Goal: Task Accomplishment & Management: Manage account settings

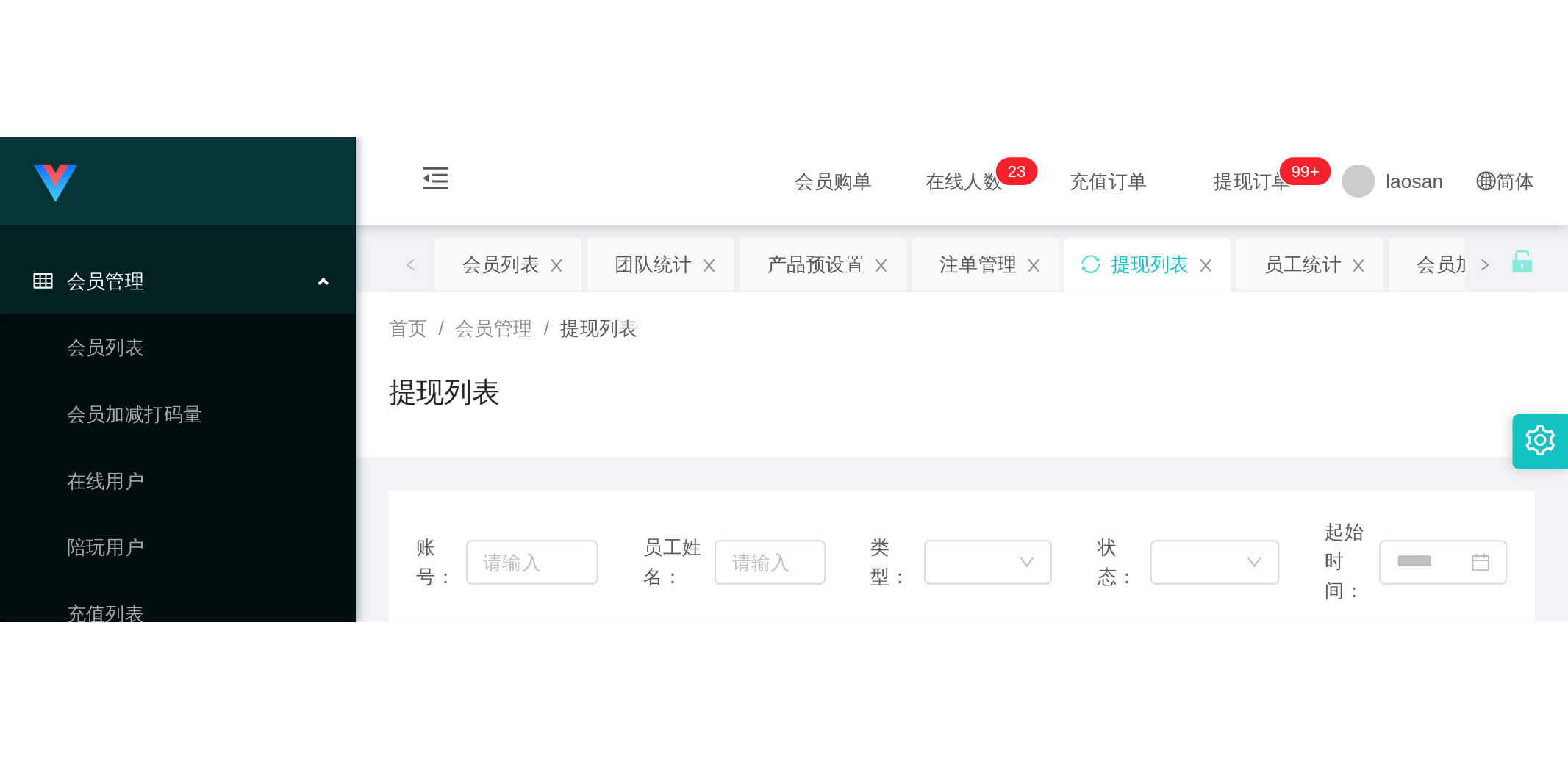
scroll to position [81, 0]
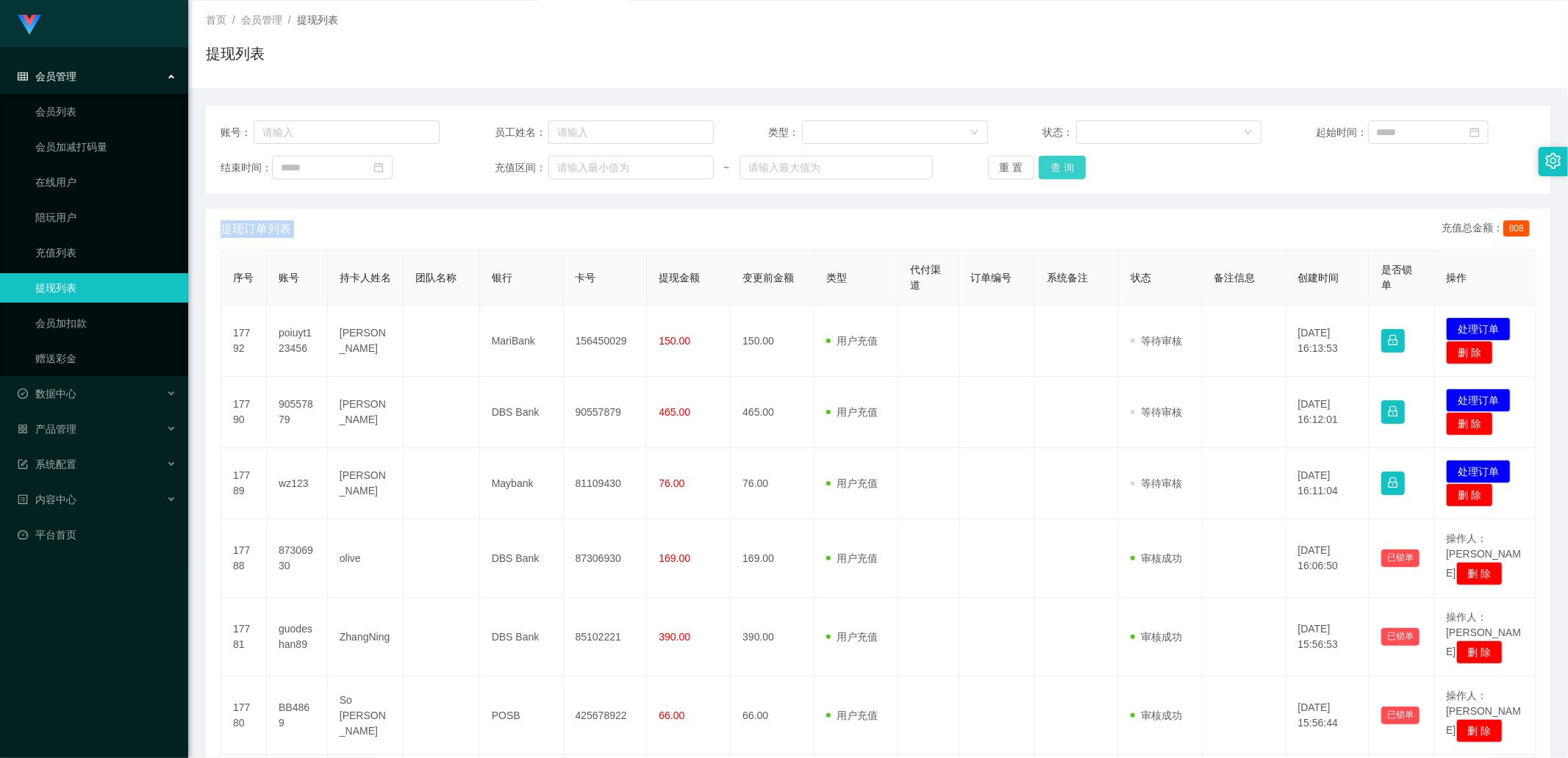
click at [830, 167] on button "查 询" at bounding box center [1062, 167] width 47 height 23
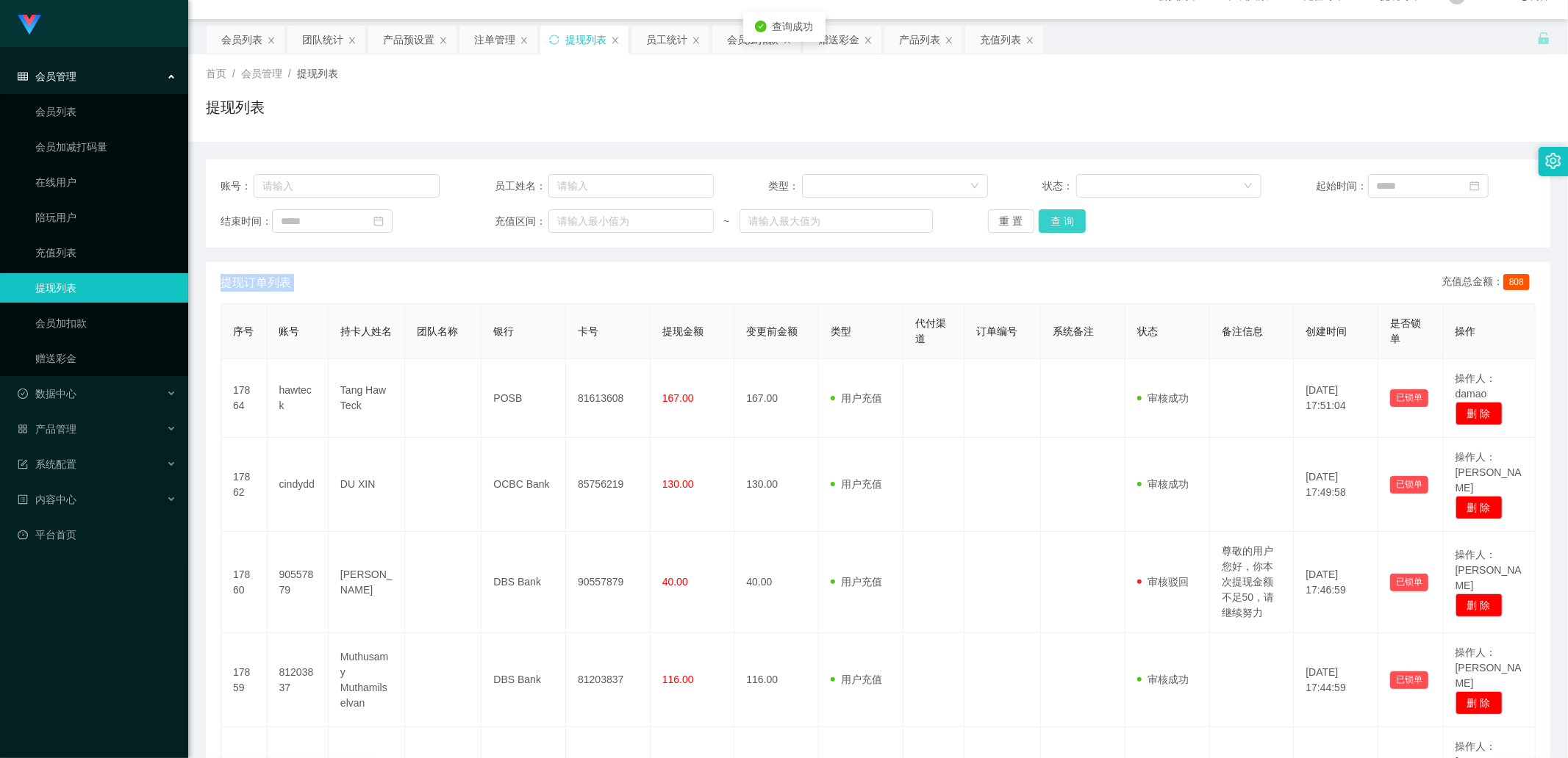
scroll to position [0, 0]
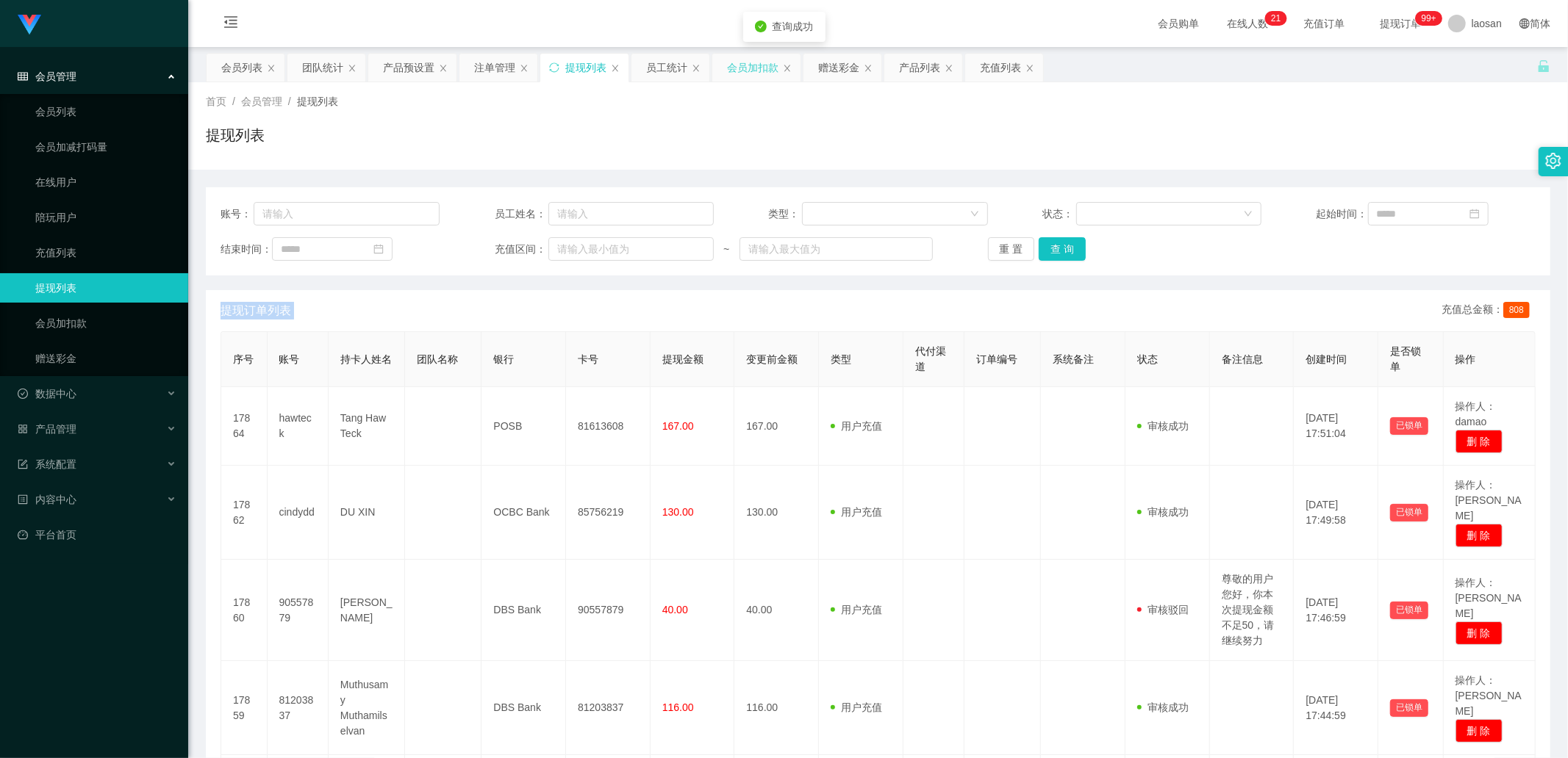
drag, startPoint x: 763, startPoint y: 67, endPoint x: 751, endPoint y: 79, distance: 17.0
click at [763, 67] on div "会员加扣款" at bounding box center [753, 68] width 51 height 28
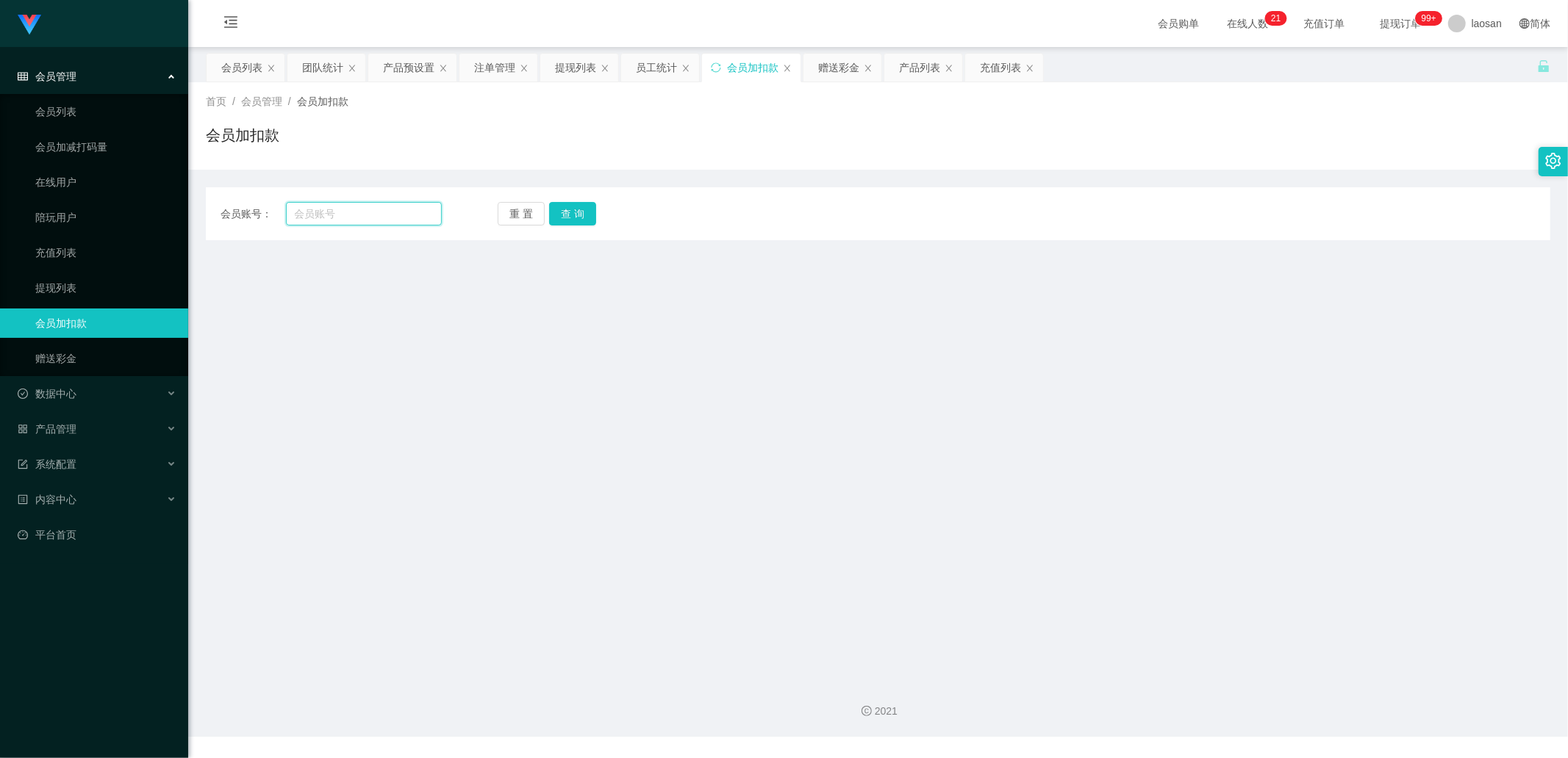
click at [375, 213] on input "text" at bounding box center [364, 214] width 157 height 23
paste input "18360*0.91/1.56"
drag, startPoint x: 403, startPoint y: 217, endPoint x: 259, endPoint y: 208, distance: 144.3
click at [259, 208] on div "会员账号： 18360*0.91/1.56" at bounding box center [331, 214] width 221 height 23
type input "1"
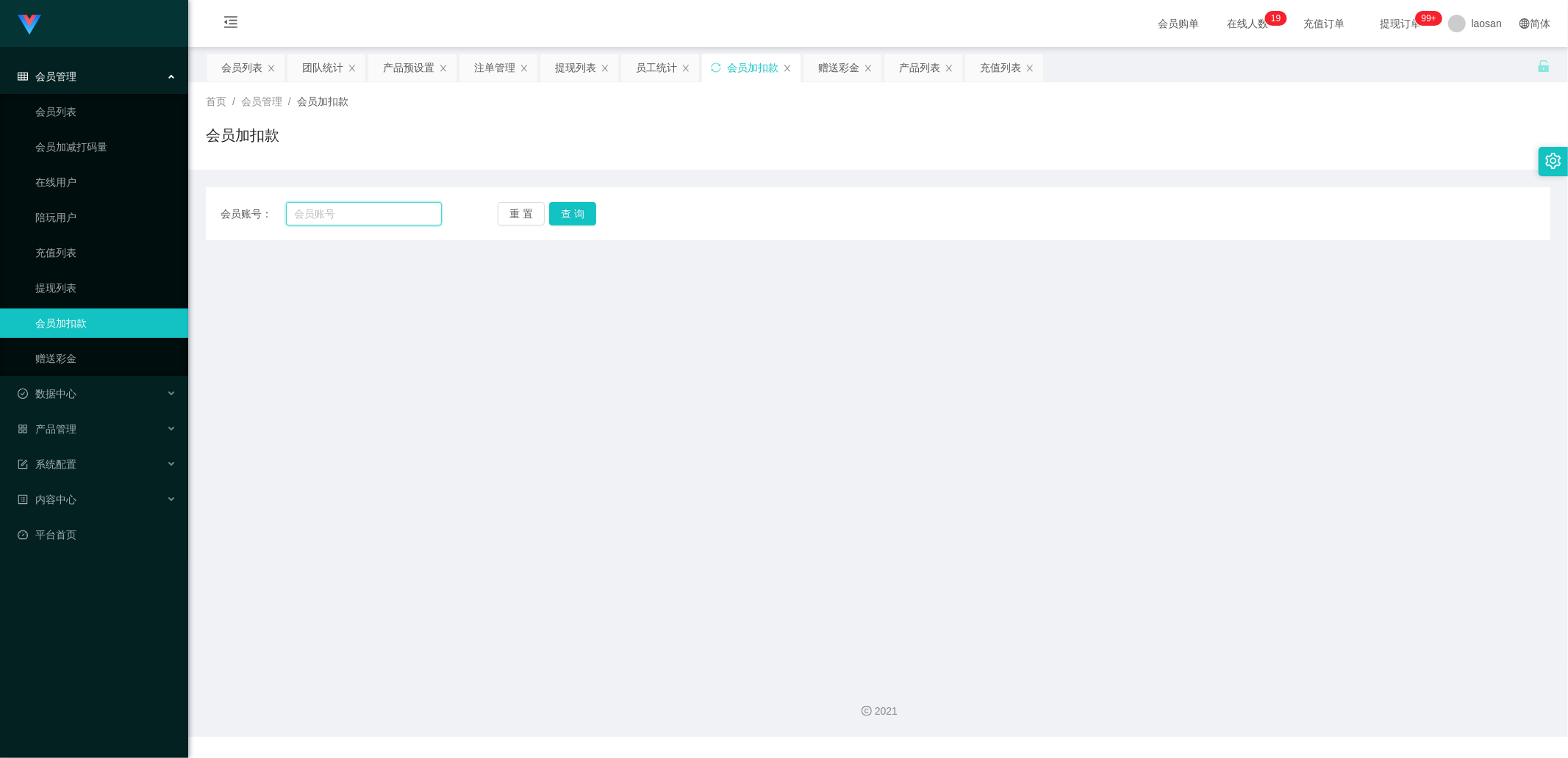
type input "c"
type input "CKL"
click at [583, 218] on button "查 询" at bounding box center [572, 214] width 47 height 23
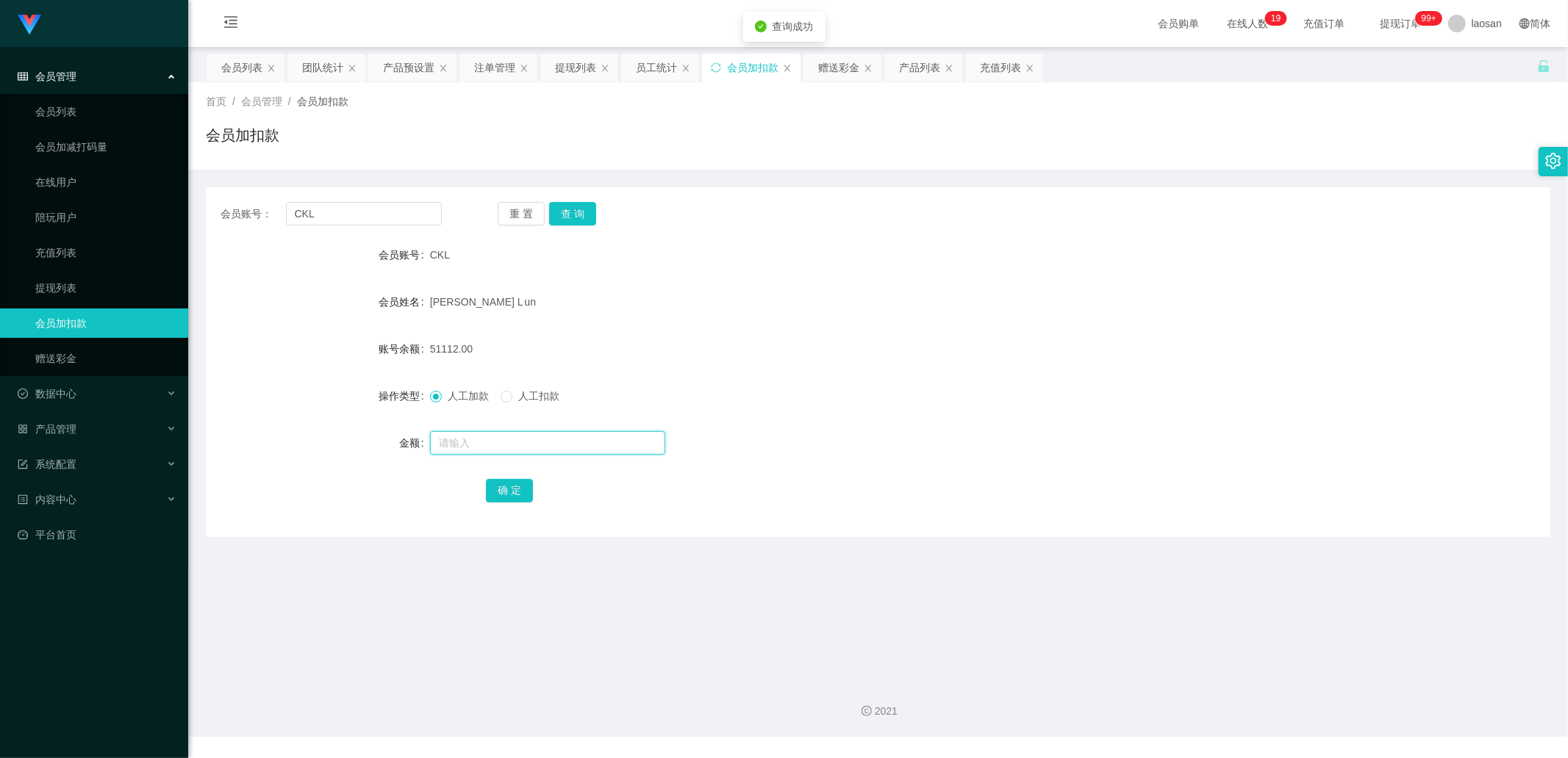
click at [467, 257] on input "text" at bounding box center [548, 443] width 235 height 23
type input "18360"
click at [504, 257] on button "确 定" at bounding box center [509, 490] width 47 height 23
click at [830, 66] on div "赠送彩金" at bounding box center [839, 68] width 41 height 28
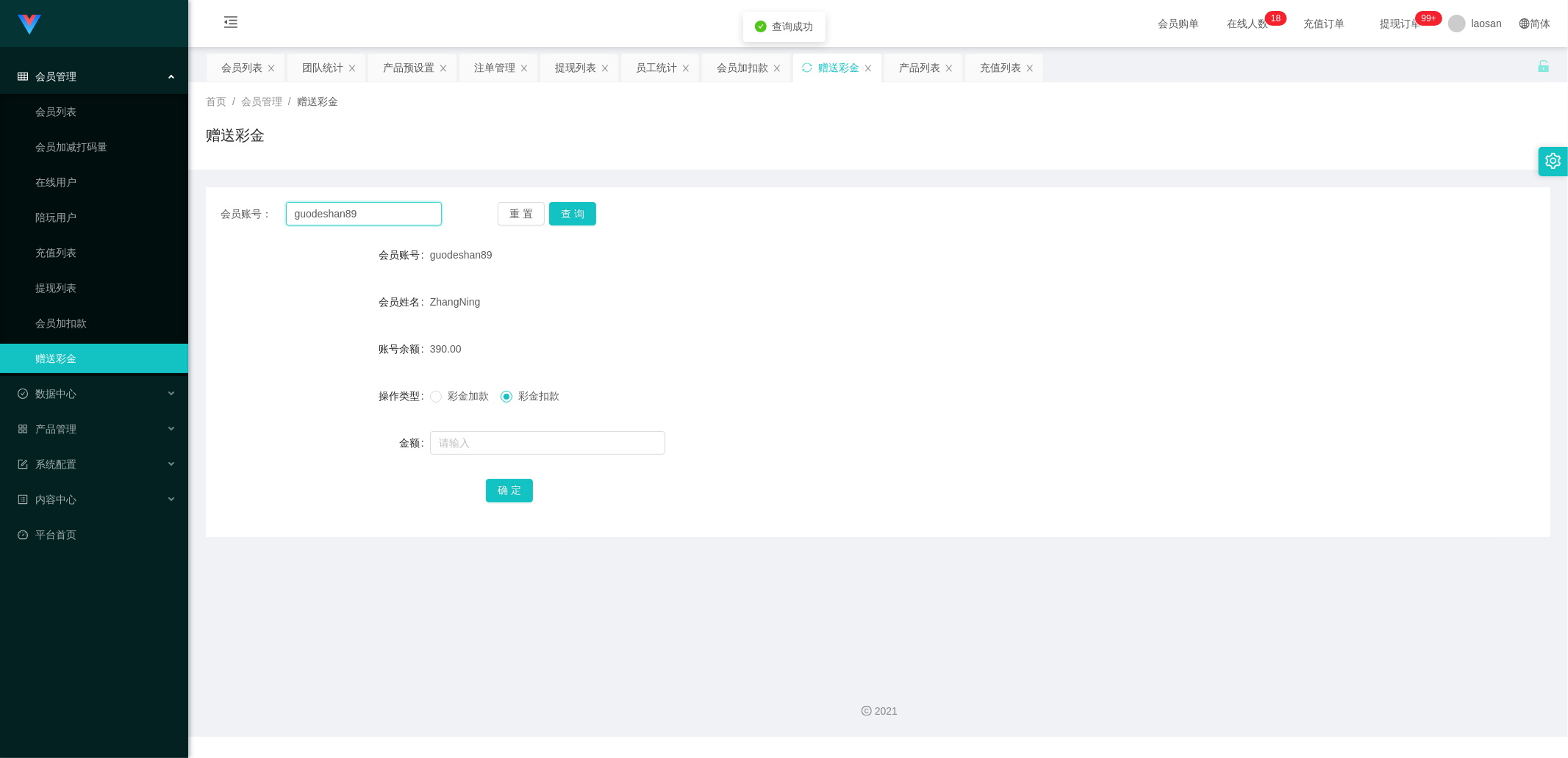
drag, startPoint x: 376, startPoint y: 214, endPoint x: 223, endPoint y: 210, distance: 153.1
click at [223, 210] on div "会员账号： guodeshan89" at bounding box center [331, 214] width 221 height 23
type input "v20400"
click at [414, 202] on input "text" at bounding box center [364, 214] width 157 height 23
type input "2040"
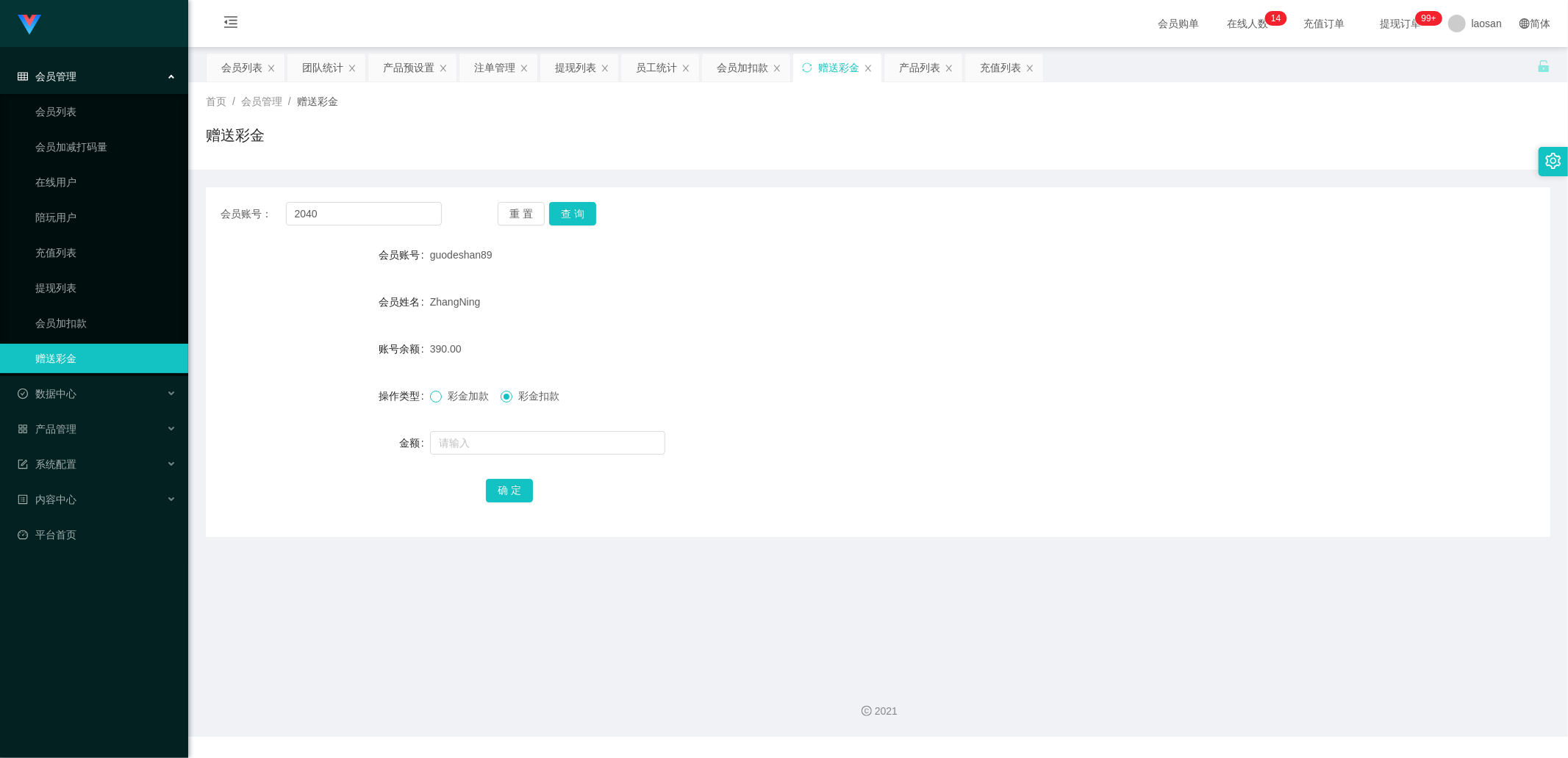
click at [438, 257] on span at bounding box center [436, 397] width 12 height 12
drag, startPoint x: 355, startPoint y: 209, endPoint x: 293, endPoint y: 201, distance: 62.5
click at [293, 202] on input "2040" at bounding box center [364, 214] width 157 height 23
click at [467, 257] on input "text" at bounding box center [548, 443] width 235 height 23
paste input "2040"
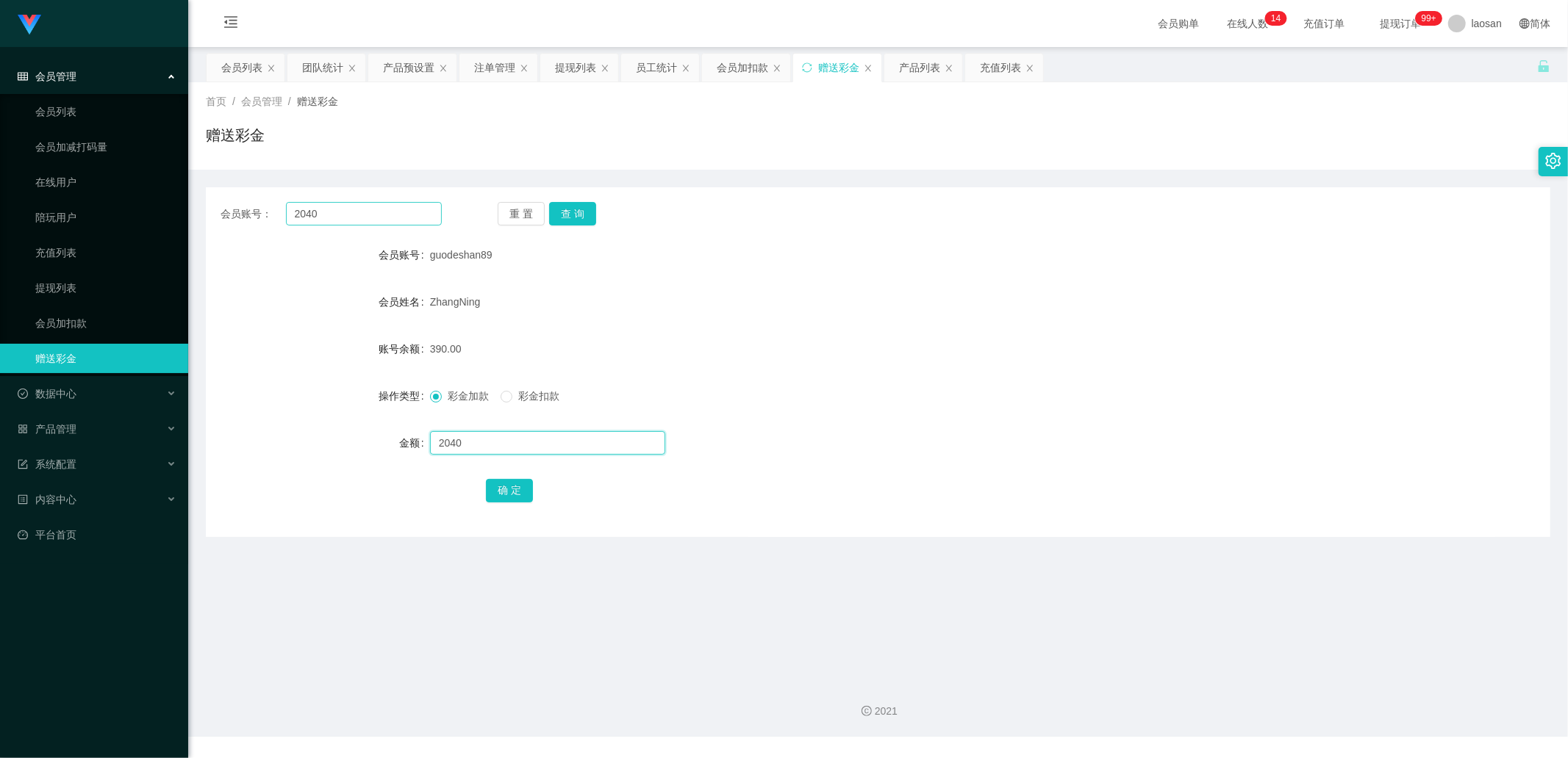
type input "2040"
drag, startPoint x: 384, startPoint y: 207, endPoint x: 218, endPoint y: 204, distance: 166.0
click at [218, 204] on div "会员账号： 2040 重 置 查 询" at bounding box center [878, 214] width 1344 height 23
type input "CKL"
click at [573, 220] on button "查 询" at bounding box center [572, 214] width 47 height 23
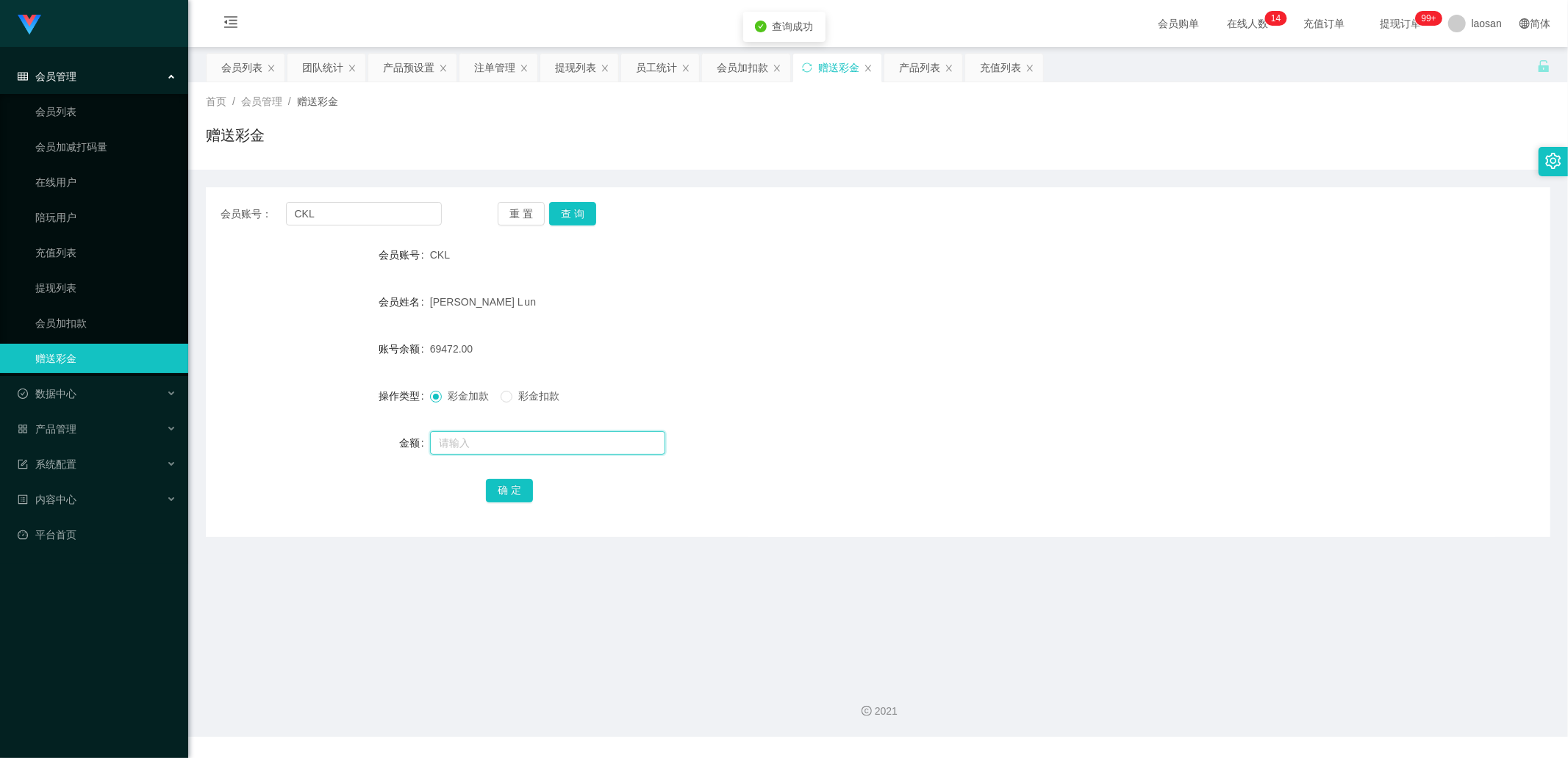
click at [495, 257] on input "text" at bounding box center [548, 443] width 235 height 23
type input "2040"
click at [508, 257] on button "确 定" at bounding box center [509, 490] width 47 height 23
click at [570, 219] on button "查 询" at bounding box center [572, 214] width 47 height 23
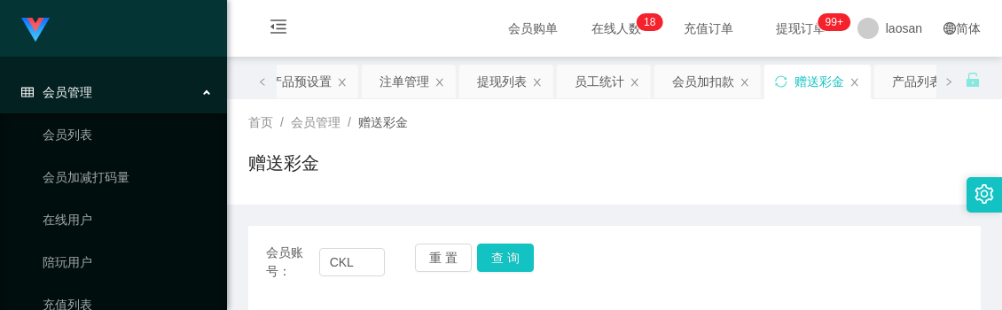
click at [814, 127] on div "首页 / 会员管理 / 赠送彩金 /" at bounding box center [614, 123] width 733 height 19
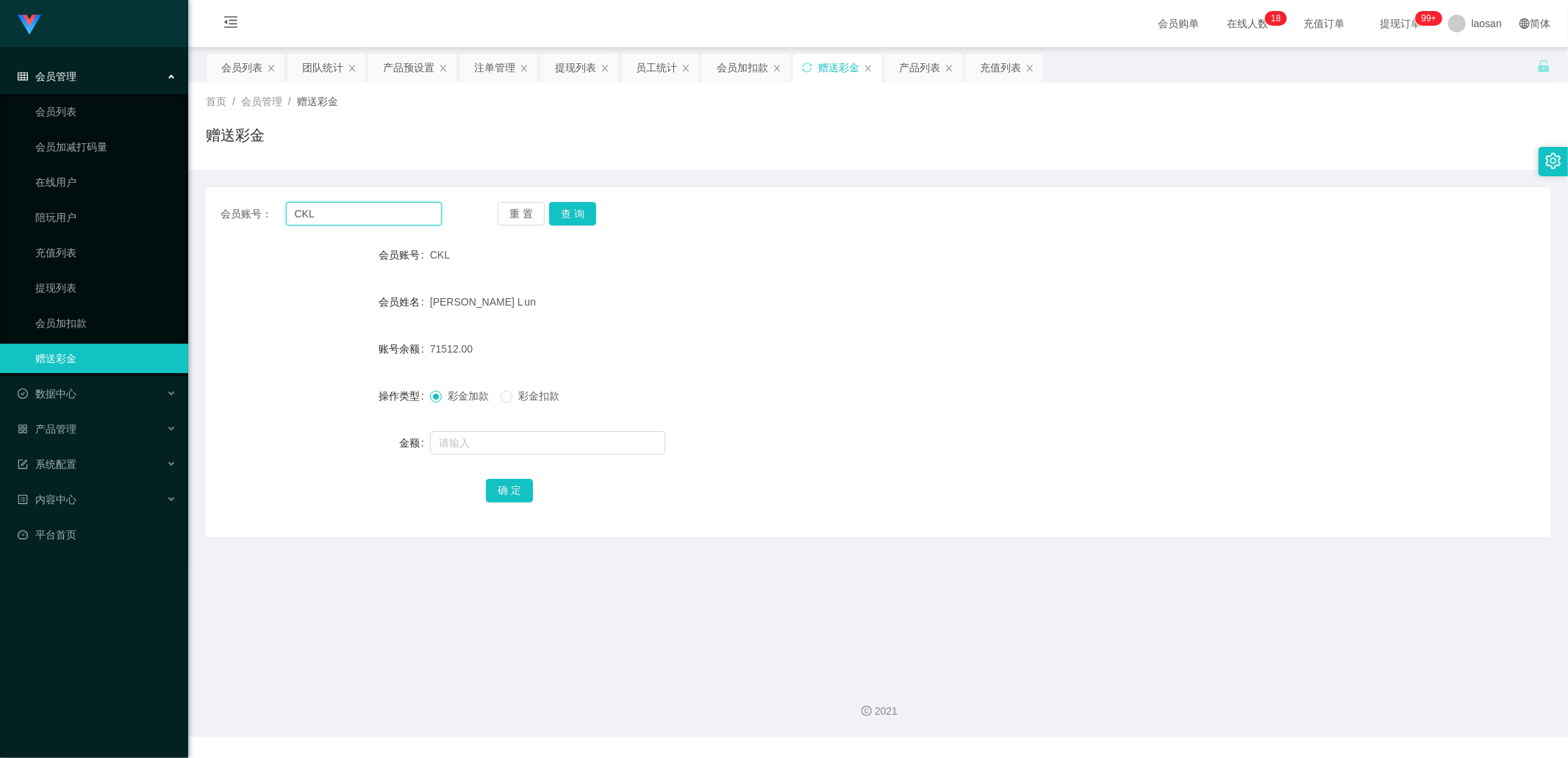
drag, startPoint x: 355, startPoint y: 213, endPoint x: 254, endPoint y: 211, distance: 101.0
click at [254, 211] on div "会员账号： CKL" at bounding box center [331, 214] width 221 height 23
click at [236, 64] on div "会员列表" at bounding box center [242, 68] width 41 height 28
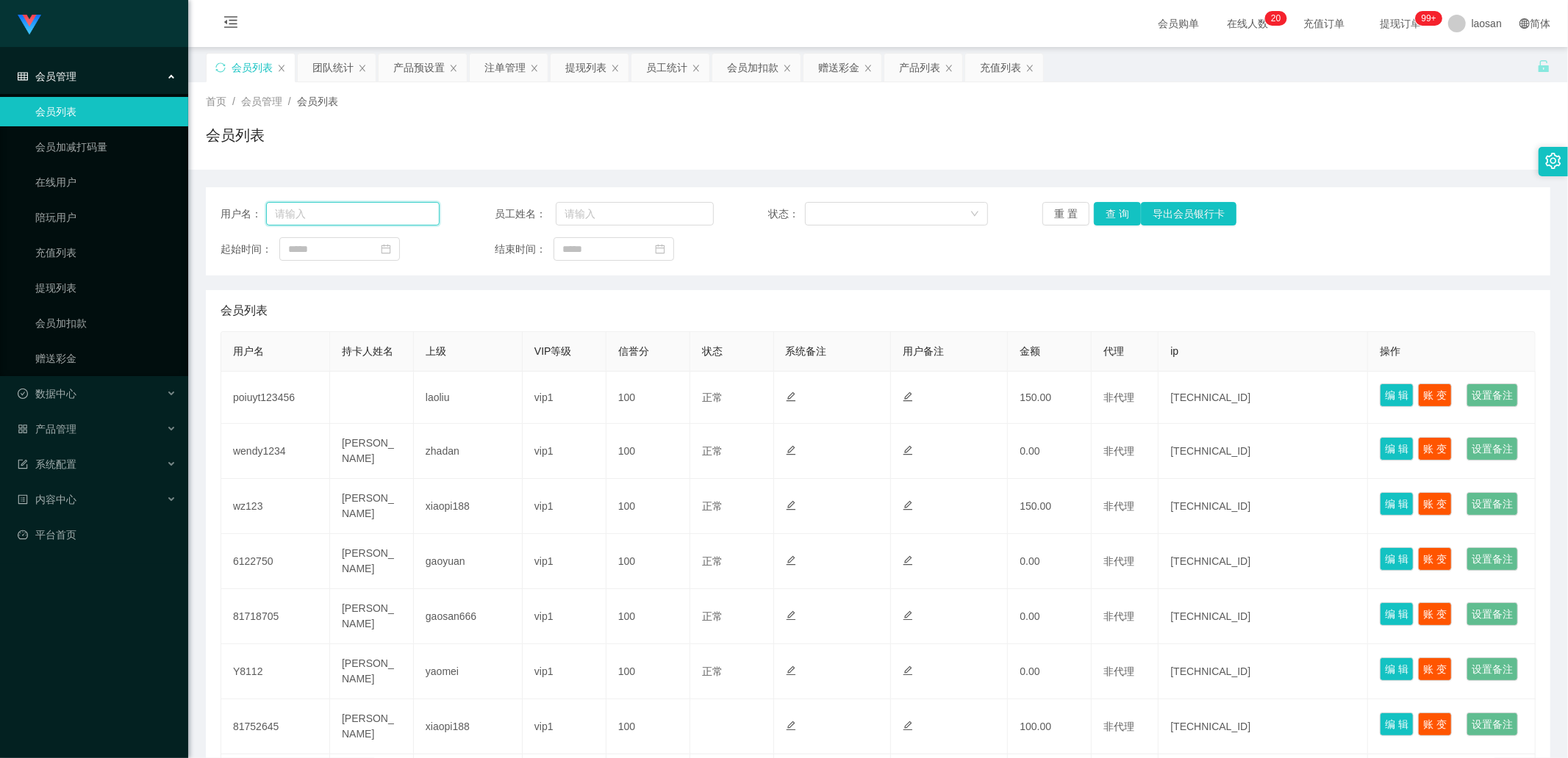
click at [370, 211] on input "text" at bounding box center [352, 214] width 173 height 23
paste input "CKL"
type input "CKL"
click at [830, 211] on button "查 询" at bounding box center [1117, 214] width 47 height 23
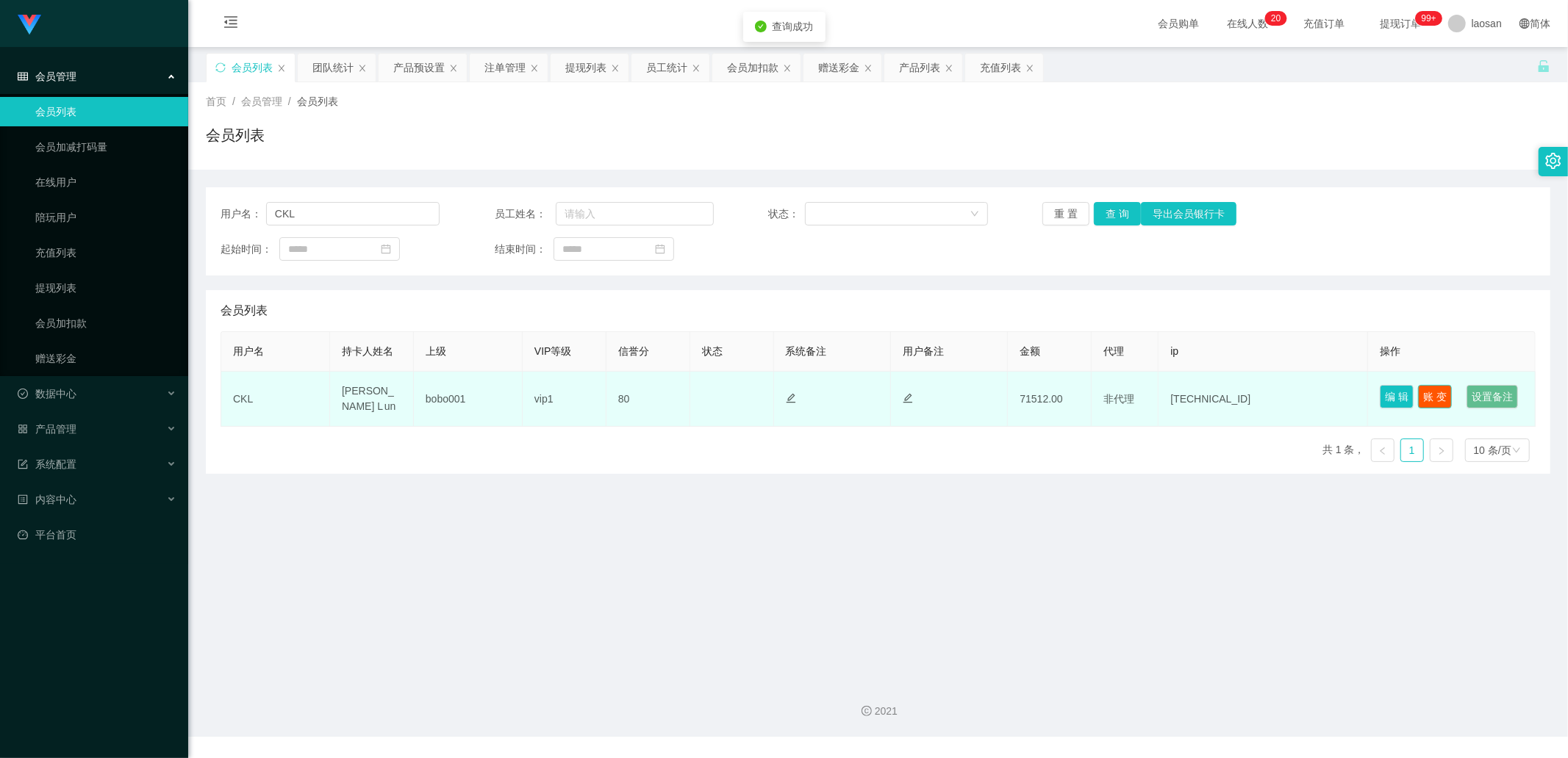
click at [830, 257] on button "账 变" at bounding box center [1435, 397] width 34 height 23
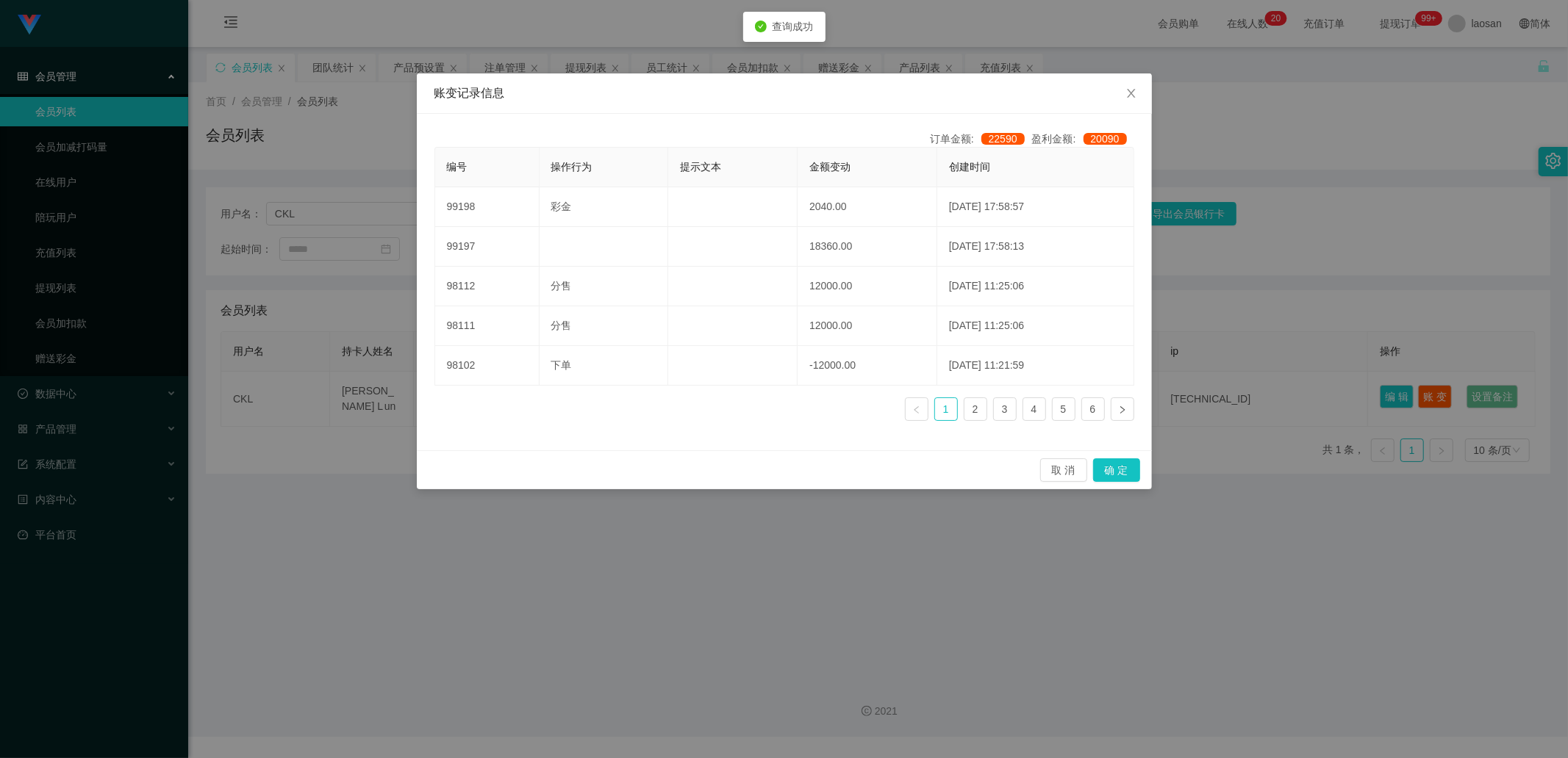
click at [830, 257] on div "账变记录信息 订单金额: 22590 盈利金额: 20090 编号 操作行为 提示文本 金额变动 创建时间 99198 彩金 2040.00 [DATE] 1…" at bounding box center [784, 379] width 1568 height 758
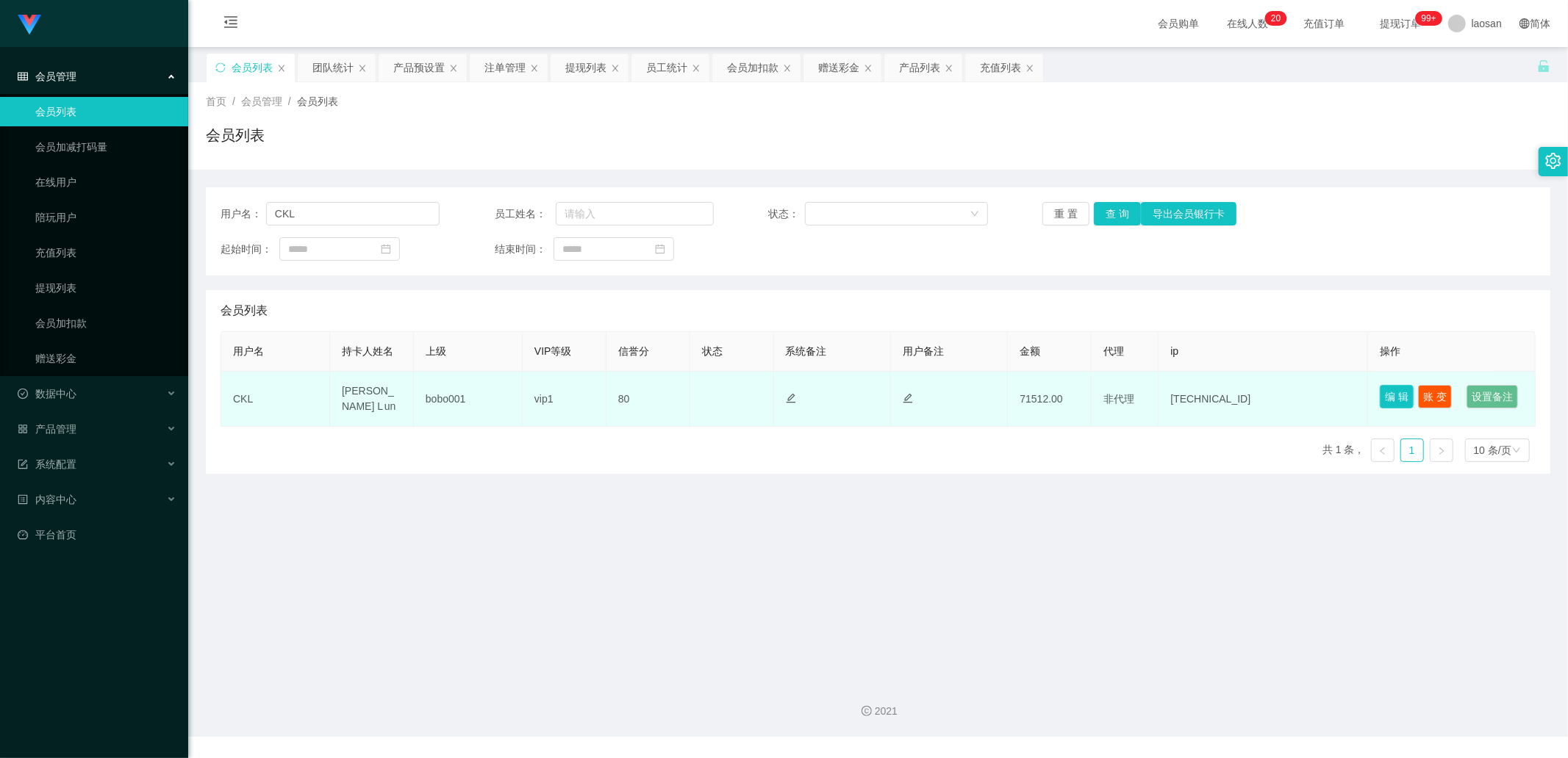
click at [830, 257] on button "编 辑" at bounding box center [1396, 397] width 34 height 23
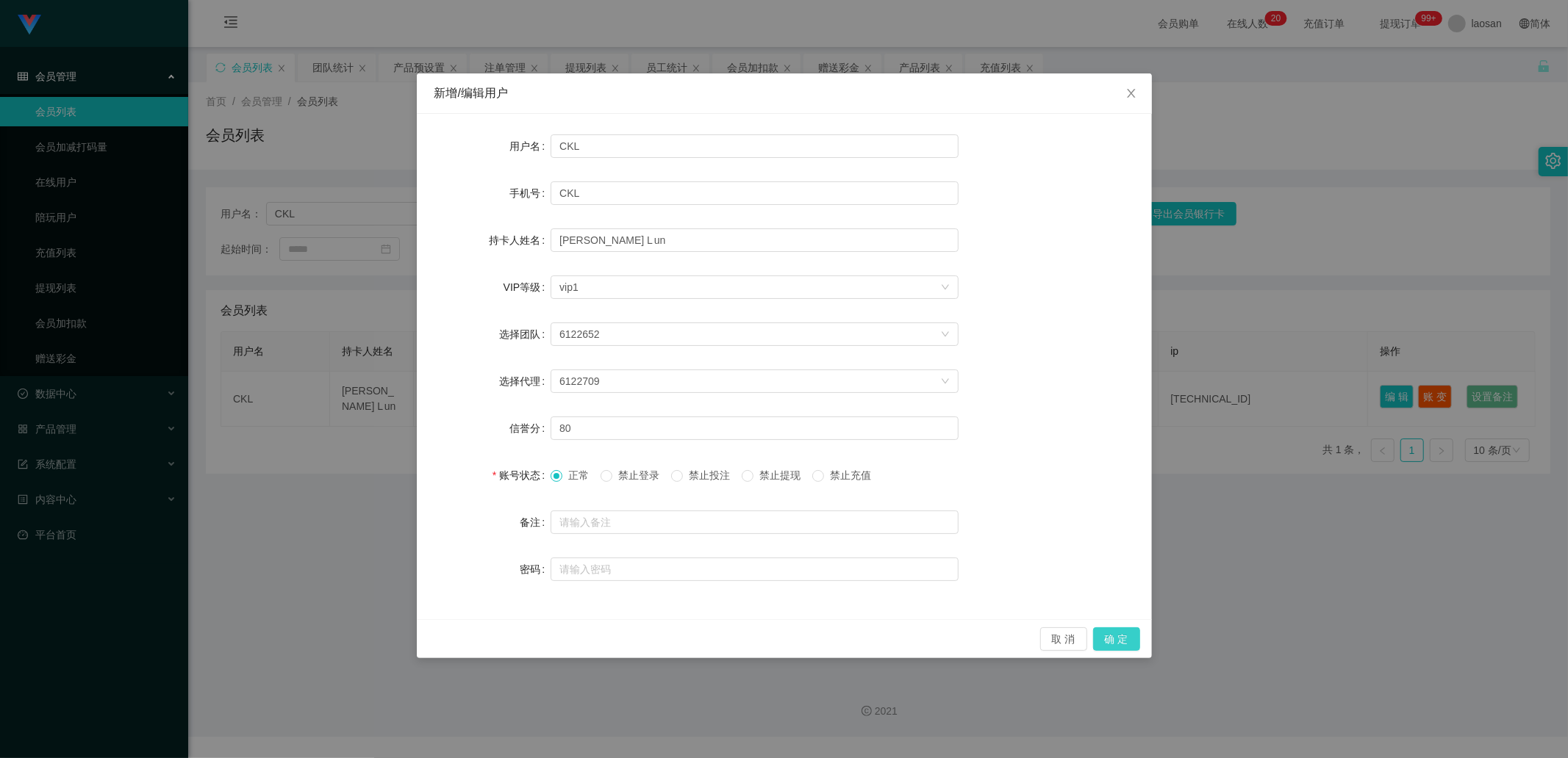
click at [830, 257] on button "确 定" at bounding box center [1116, 639] width 47 height 23
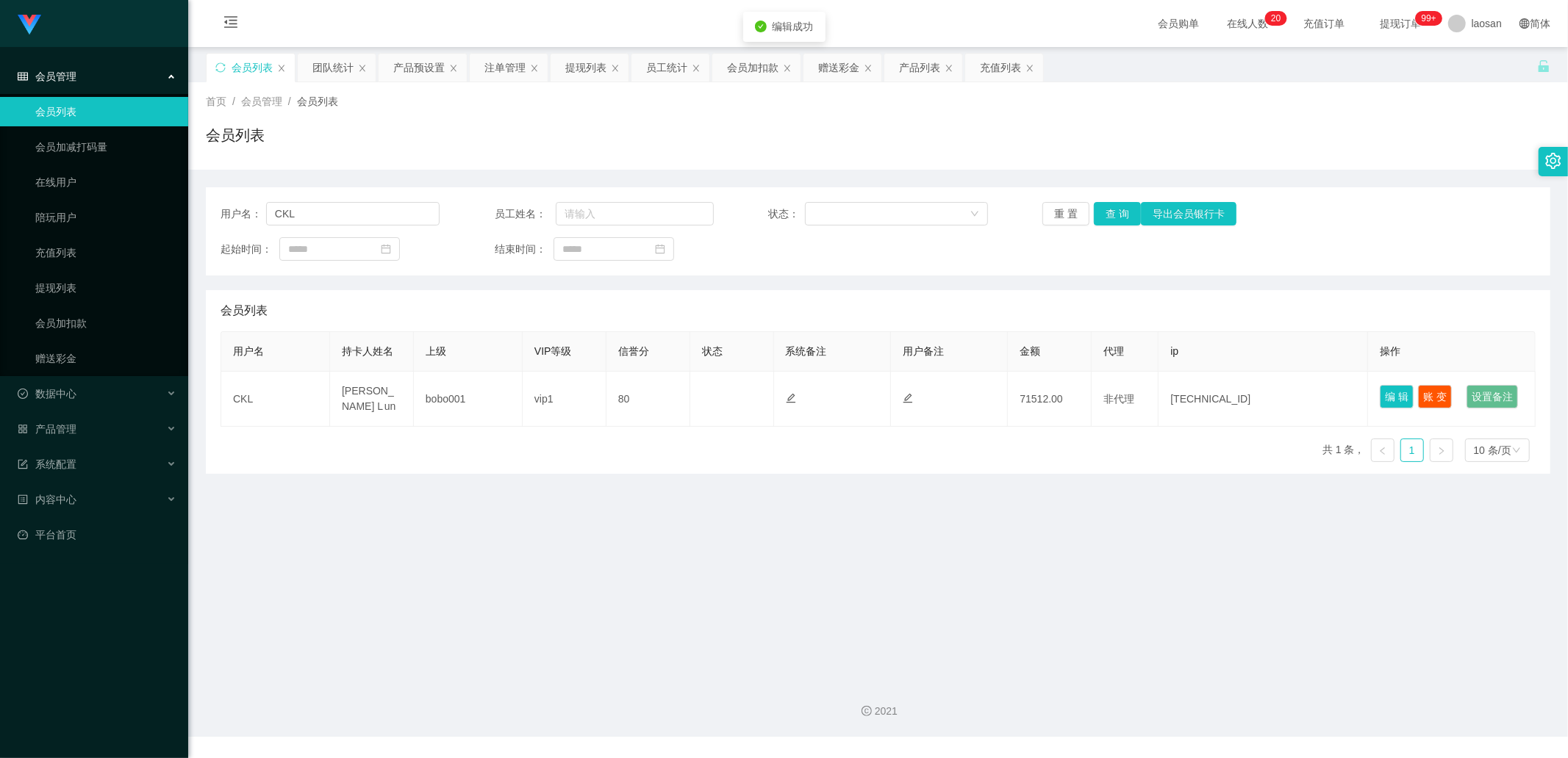
click at [830, 257] on main "关闭左侧 关闭右侧 关闭其它 刷新页面 会员列表 团队统计 产品预设置 注单管理 提现列表 员工统计 会员加扣款 赠送彩金 产品列表 充值列表 首页 / 会员…" at bounding box center [878, 358] width 1380 height 621
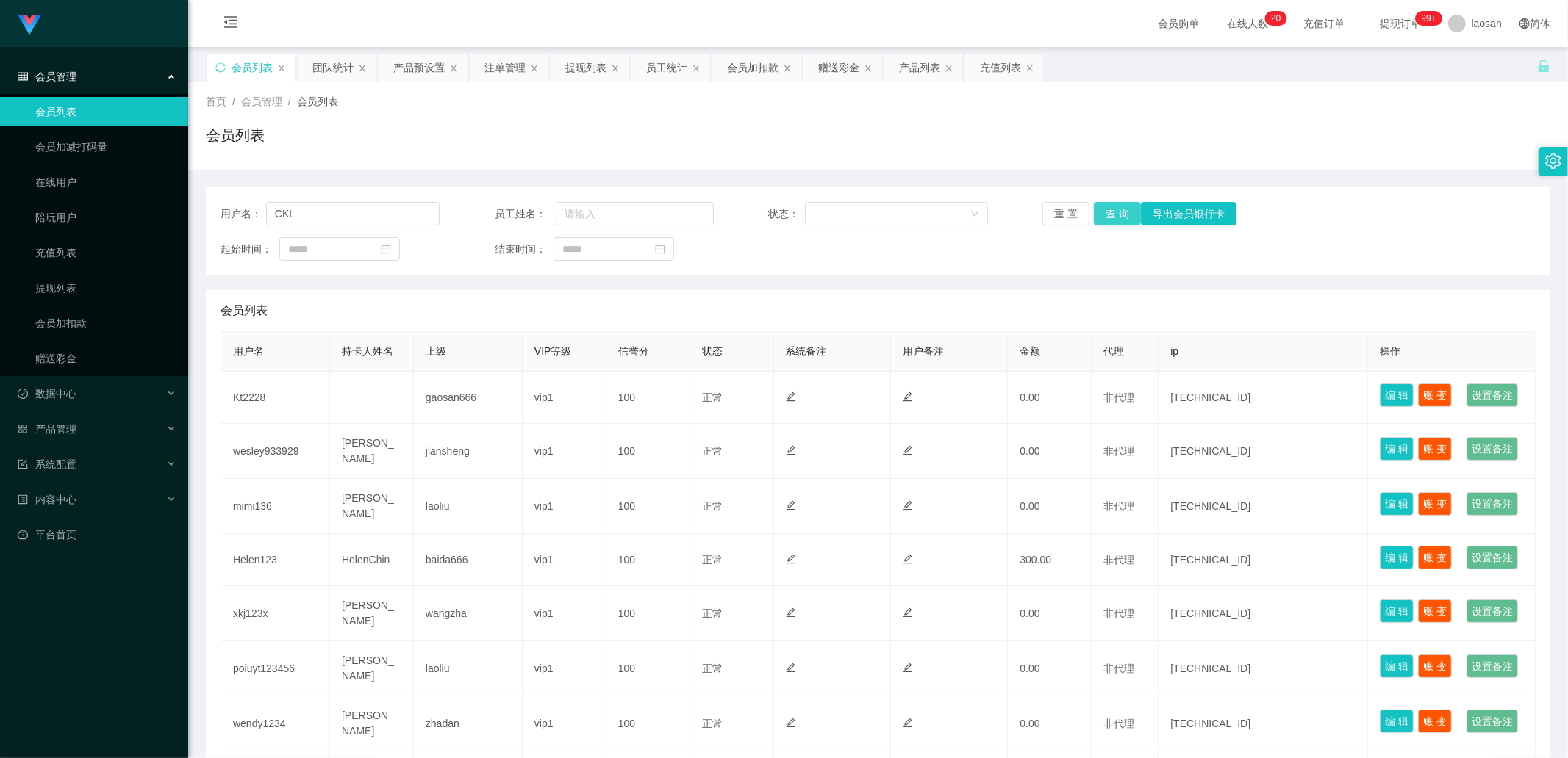
type input "CKL"
click at [1119, 218] on div "用户名： CKL 员工姓名： 状态： 重 置 查 询 导出会员银行卡 起始时间： 结束时间：" at bounding box center [878, 231] width 1344 height 88
click at [1119, 218] on button "查 询" at bounding box center [1117, 214] width 47 height 23
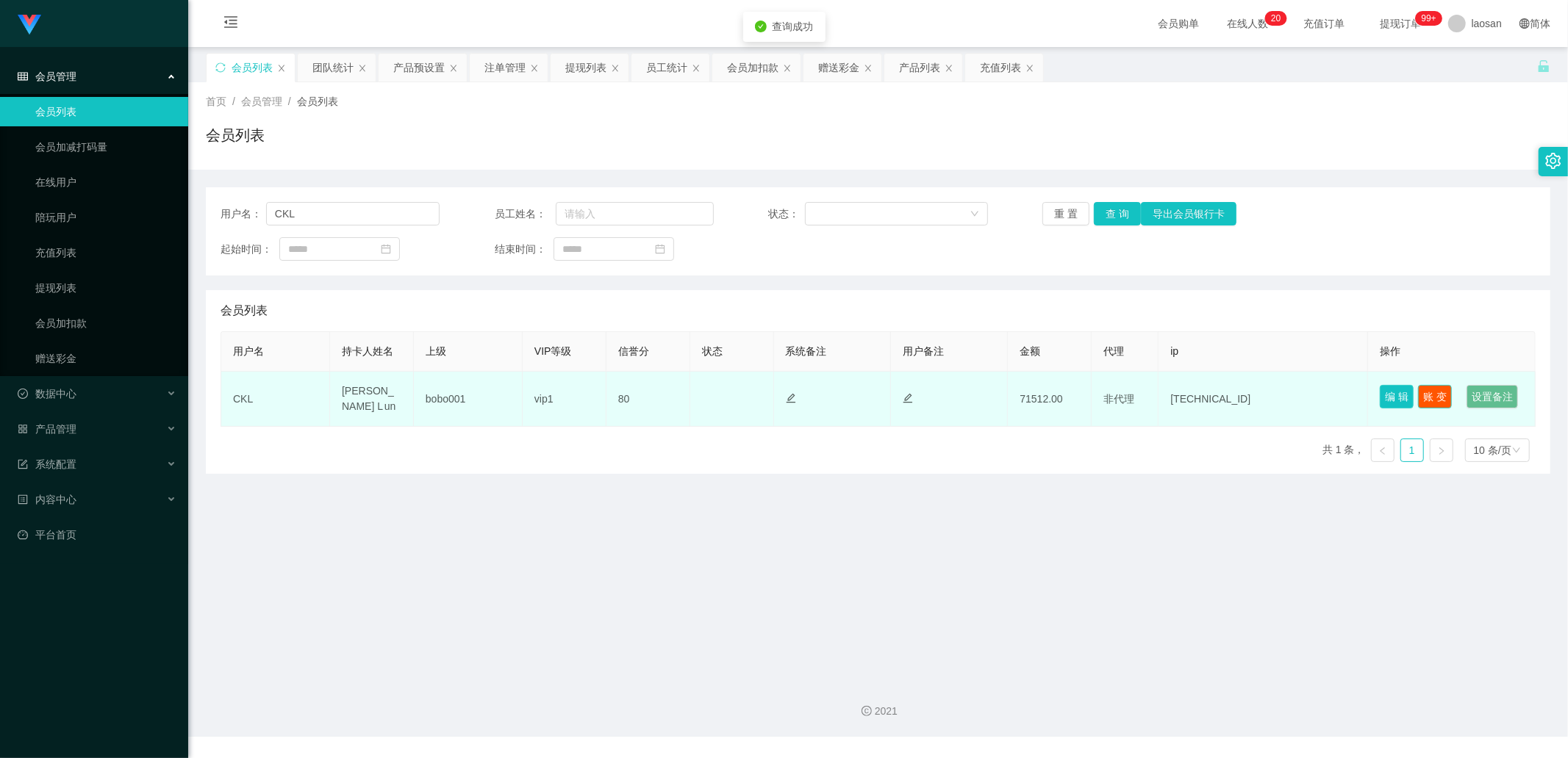
drag, startPoint x: 1415, startPoint y: 393, endPoint x: 1387, endPoint y: 392, distance: 28.0
click at [1387, 392] on td "编 辑 账 变 设置备注" at bounding box center [1451, 399] width 167 height 56
click at [1387, 392] on button "编 辑" at bounding box center [1396, 397] width 34 height 23
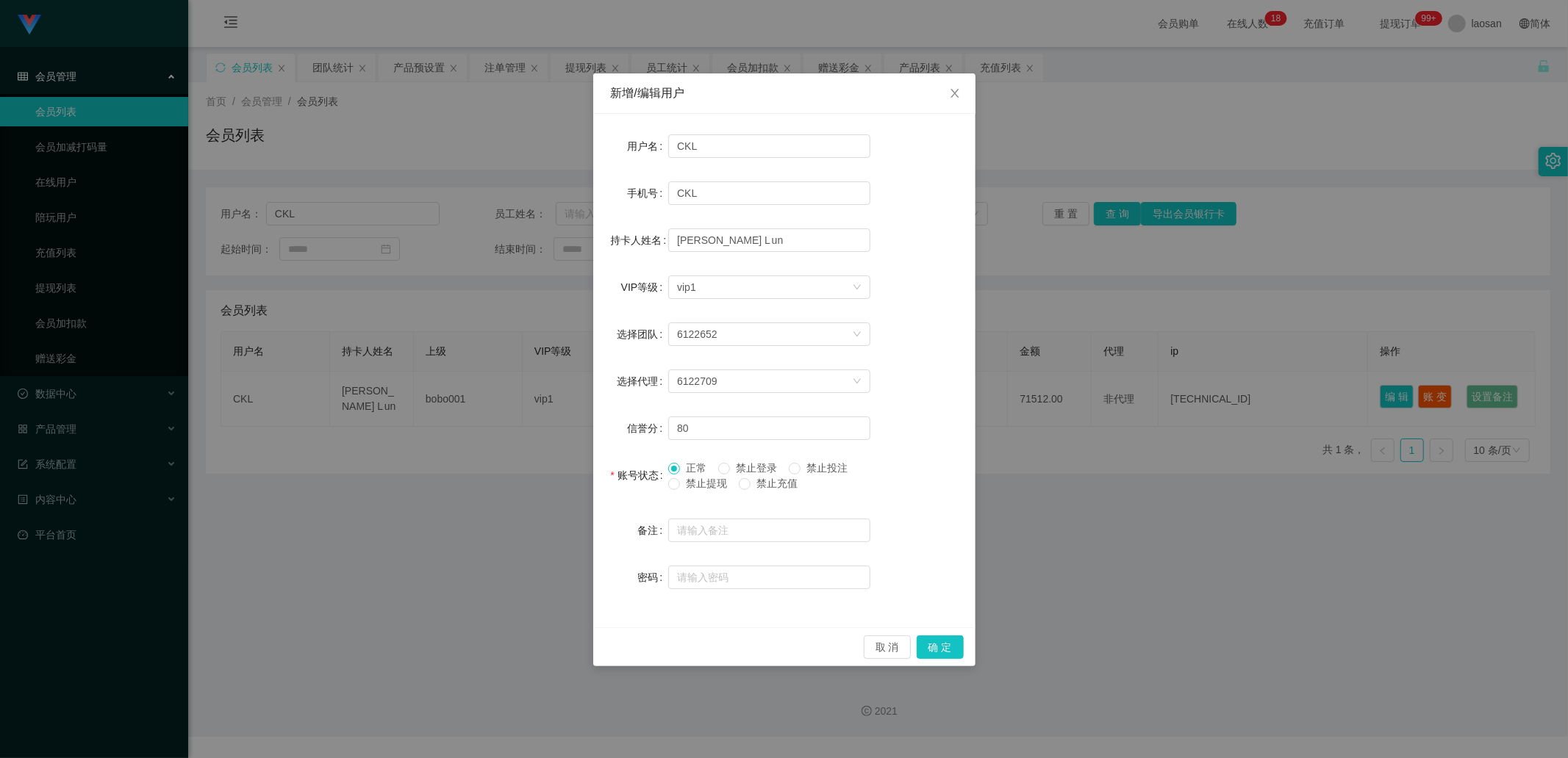
click at [685, 465] on span "正常" at bounding box center [695, 468] width 32 height 12
click at [952, 637] on button "确 定" at bounding box center [940, 647] width 47 height 23
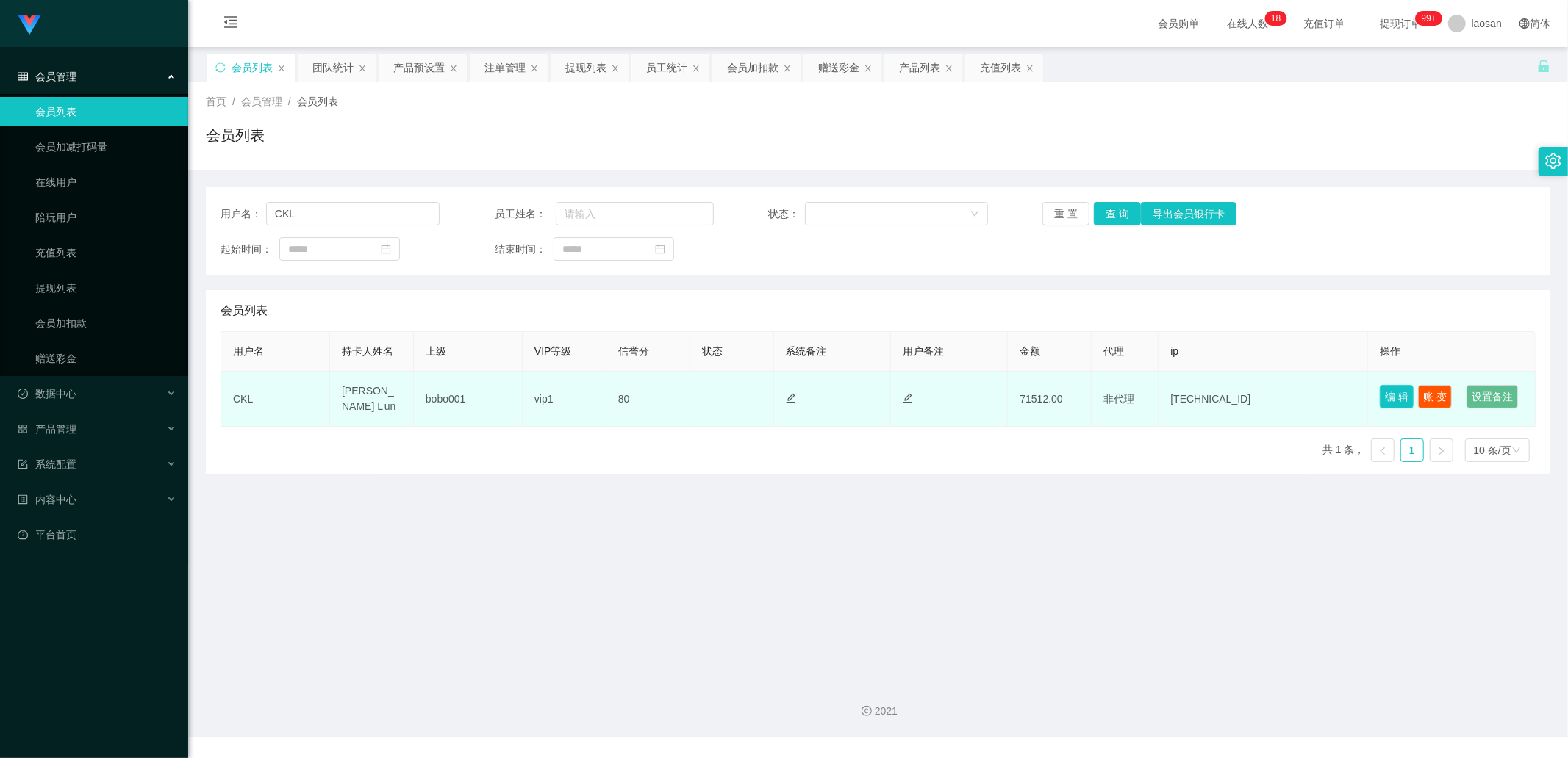
click at [1395, 397] on button "编 辑" at bounding box center [1396, 397] width 34 height 23
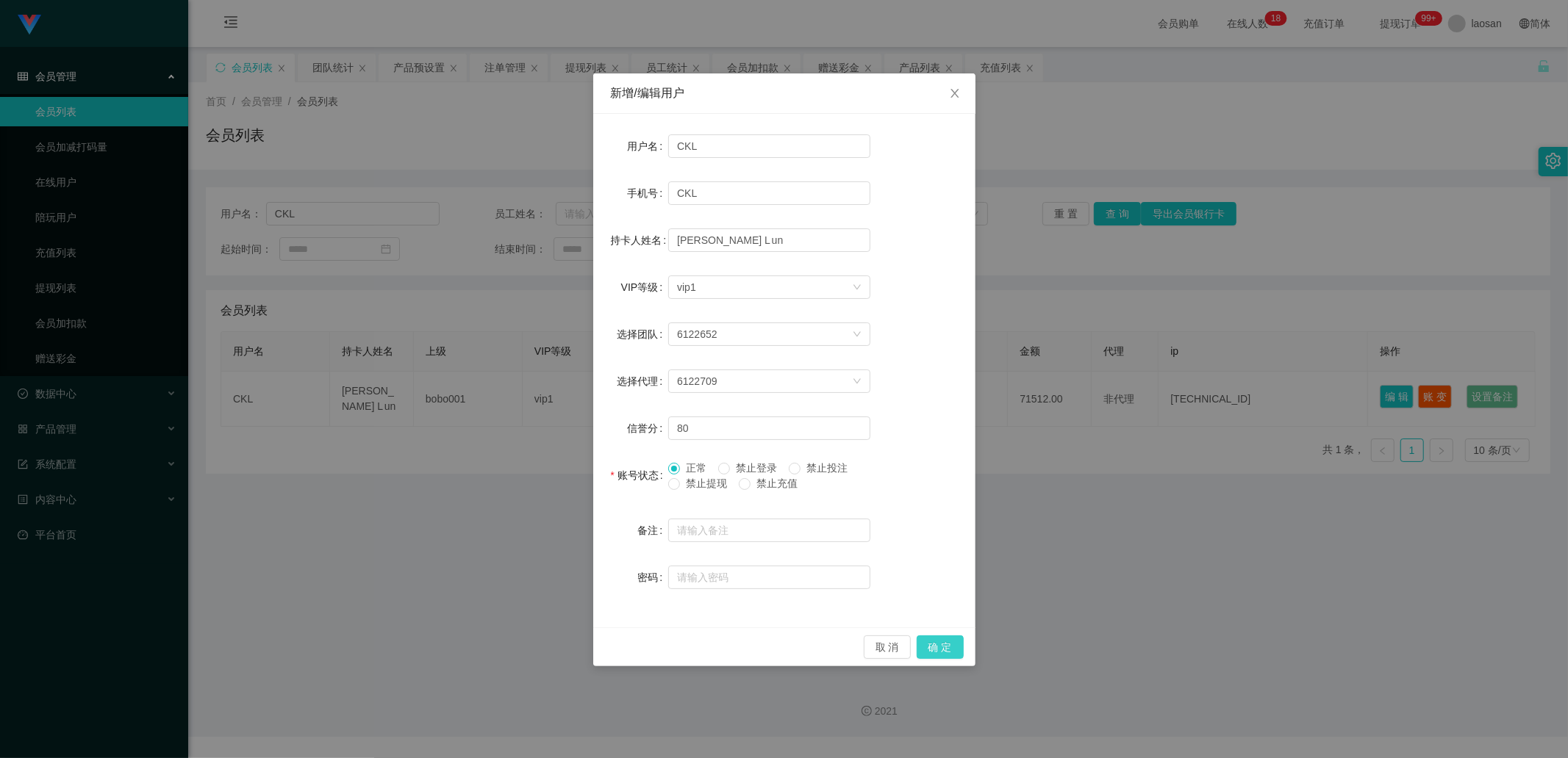
click at [937, 642] on button "确 定" at bounding box center [940, 647] width 47 height 23
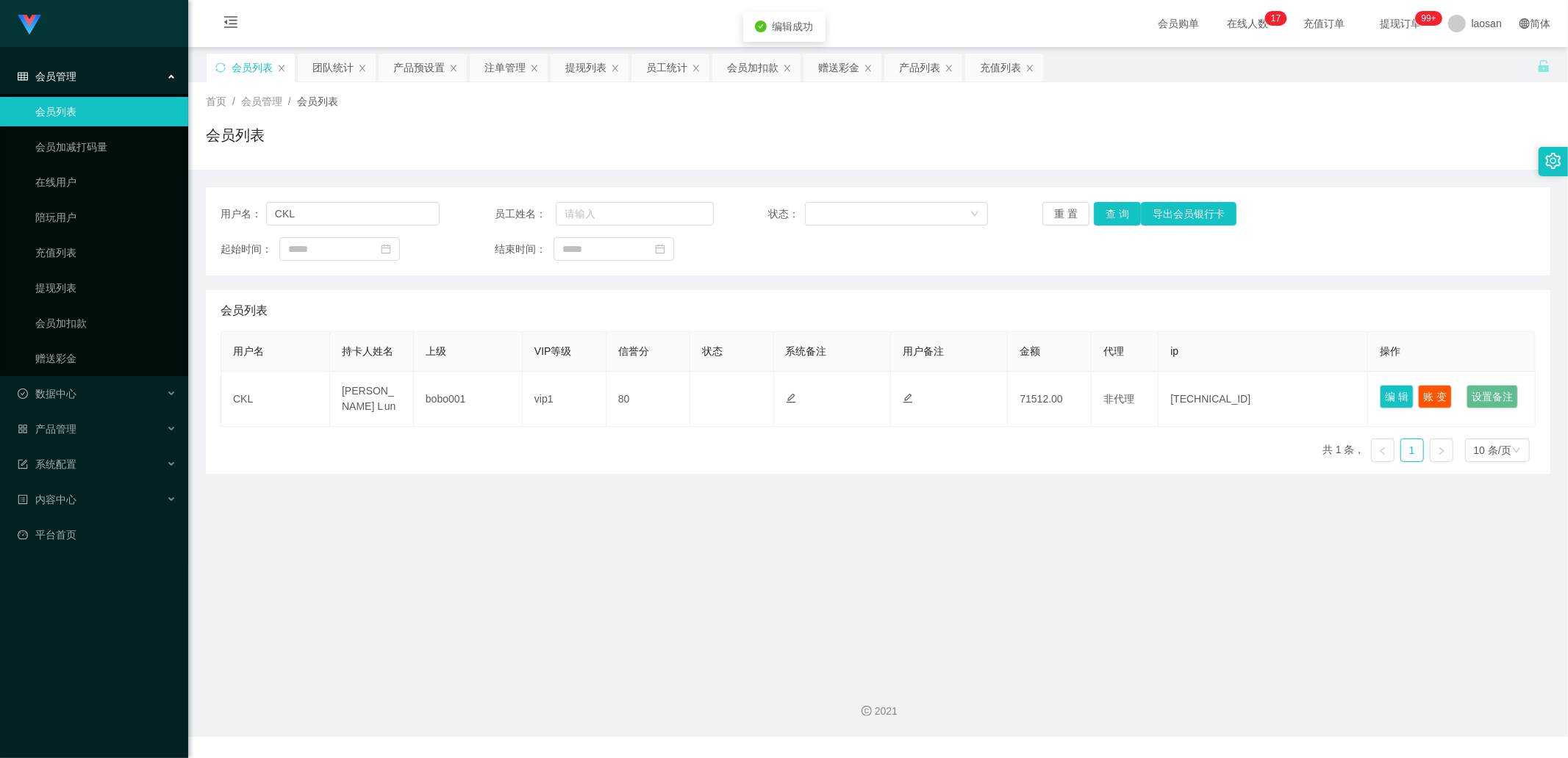
click at [861, 522] on main "关闭左侧 关闭右侧 关闭其它 刷新页面 会员列表 团队统计 产品预设置 注单管理 提现列表 员工统计 会员加扣款 赠送彩金 产品列表 充值列表 首页 / 会员…" at bounding box center [878, 358] width 1380 height 621
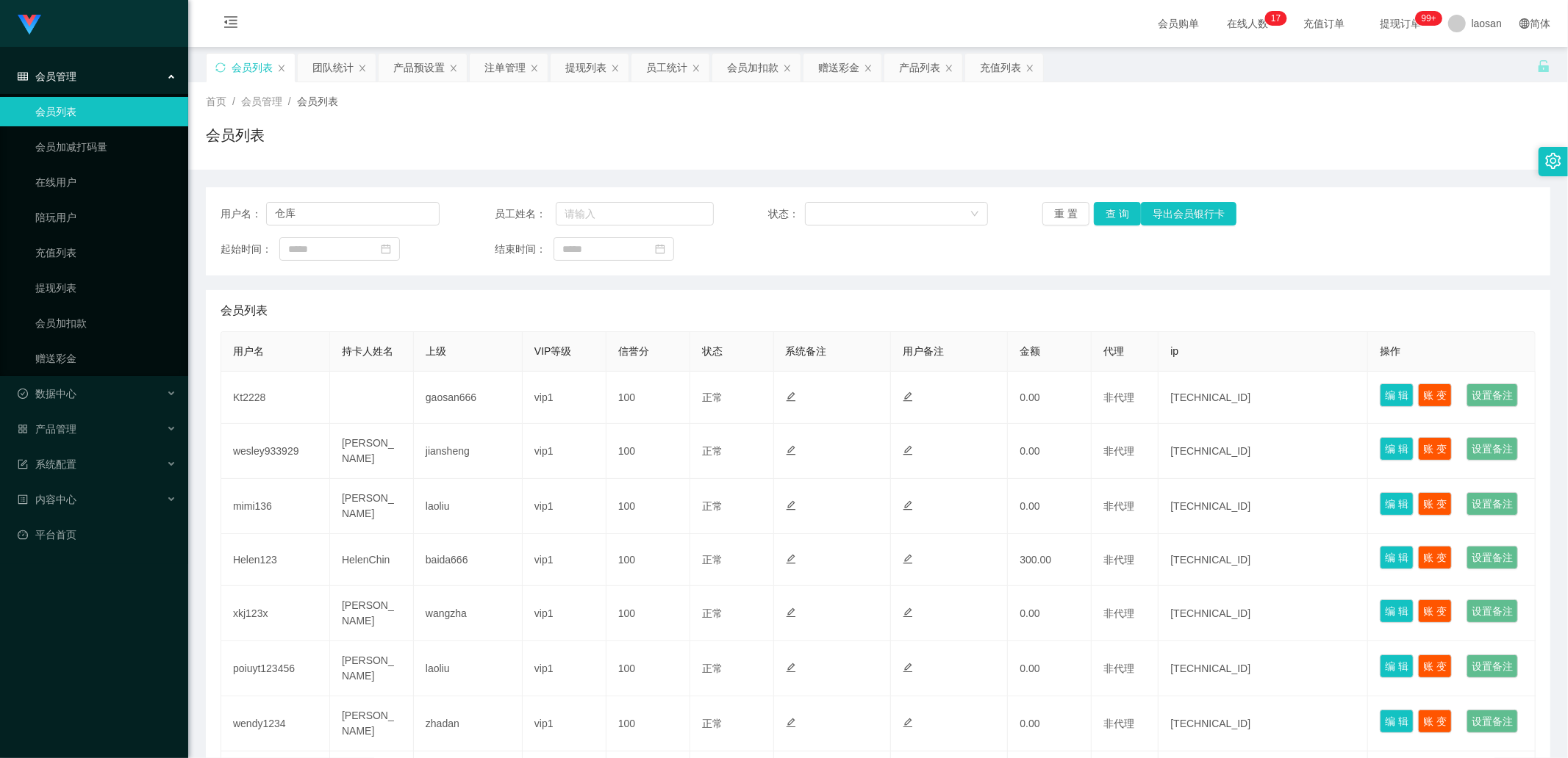
type input "仓"
type input "ckl"
click at [1099, 211] on button "查 询" at bounding box center [1117, 214] width 47 height 23
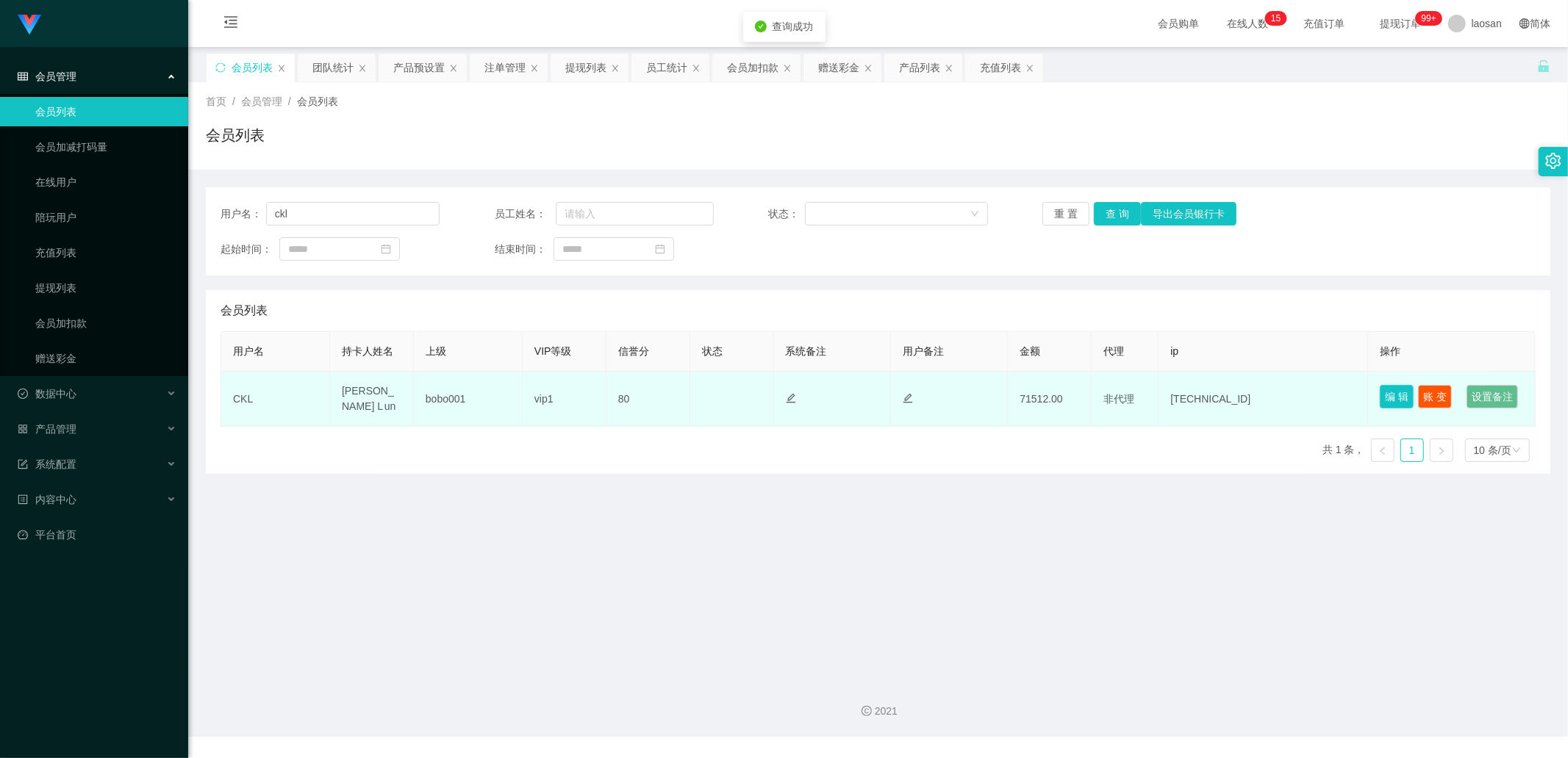
click at [1391, 389] on button "编 辑" at bounding box center [1396, 397] width 34 height 23
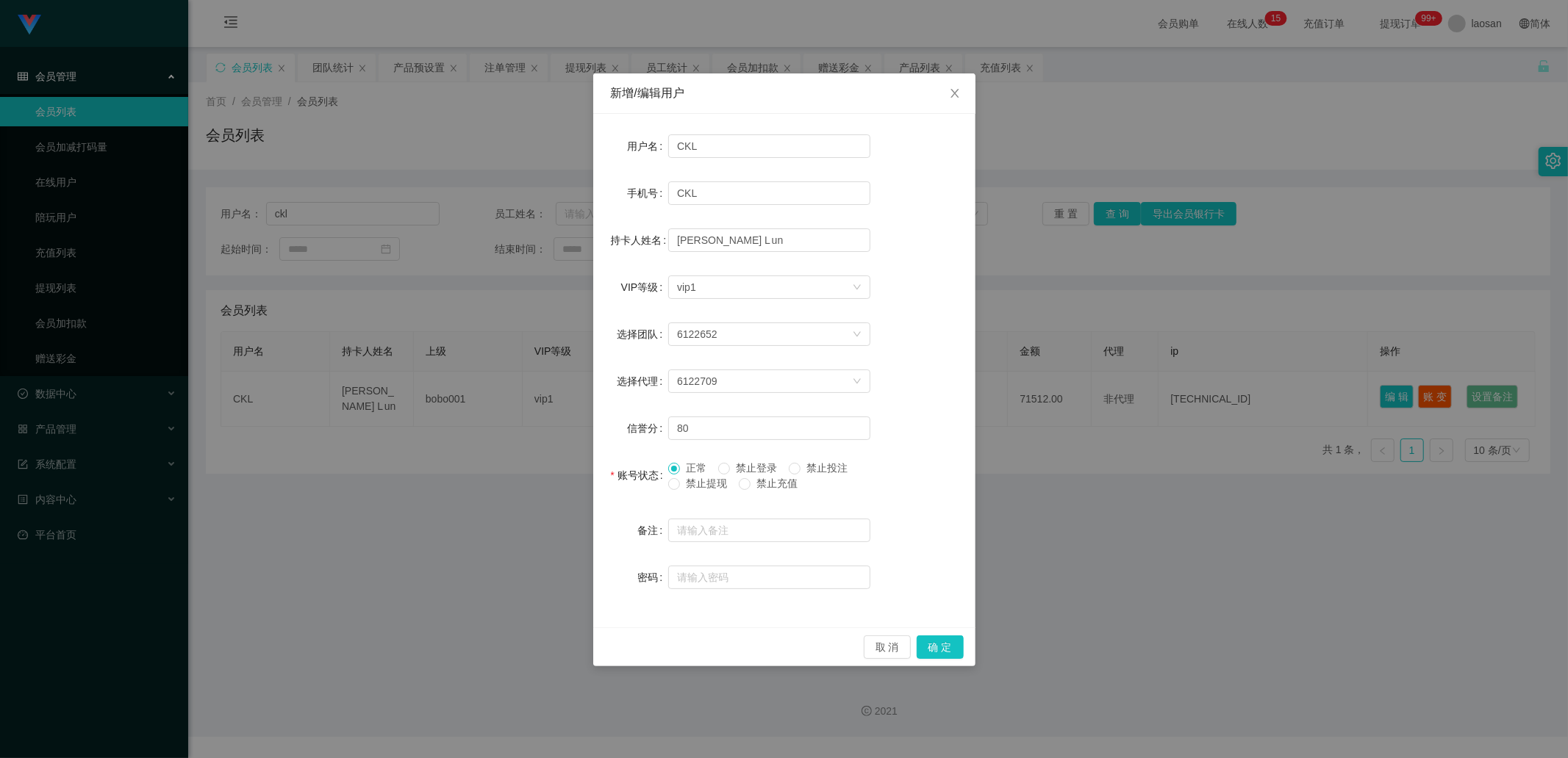
click at [680, 467] on span at bounding box center [674, 469] width 12 height 12
click at [704, 482] on span "禁止提现" at bounding box center [706, 483] width 53 height 12
click at [949, 648] on button "确 定" at bounding box center [940, 647] width 47 height 23
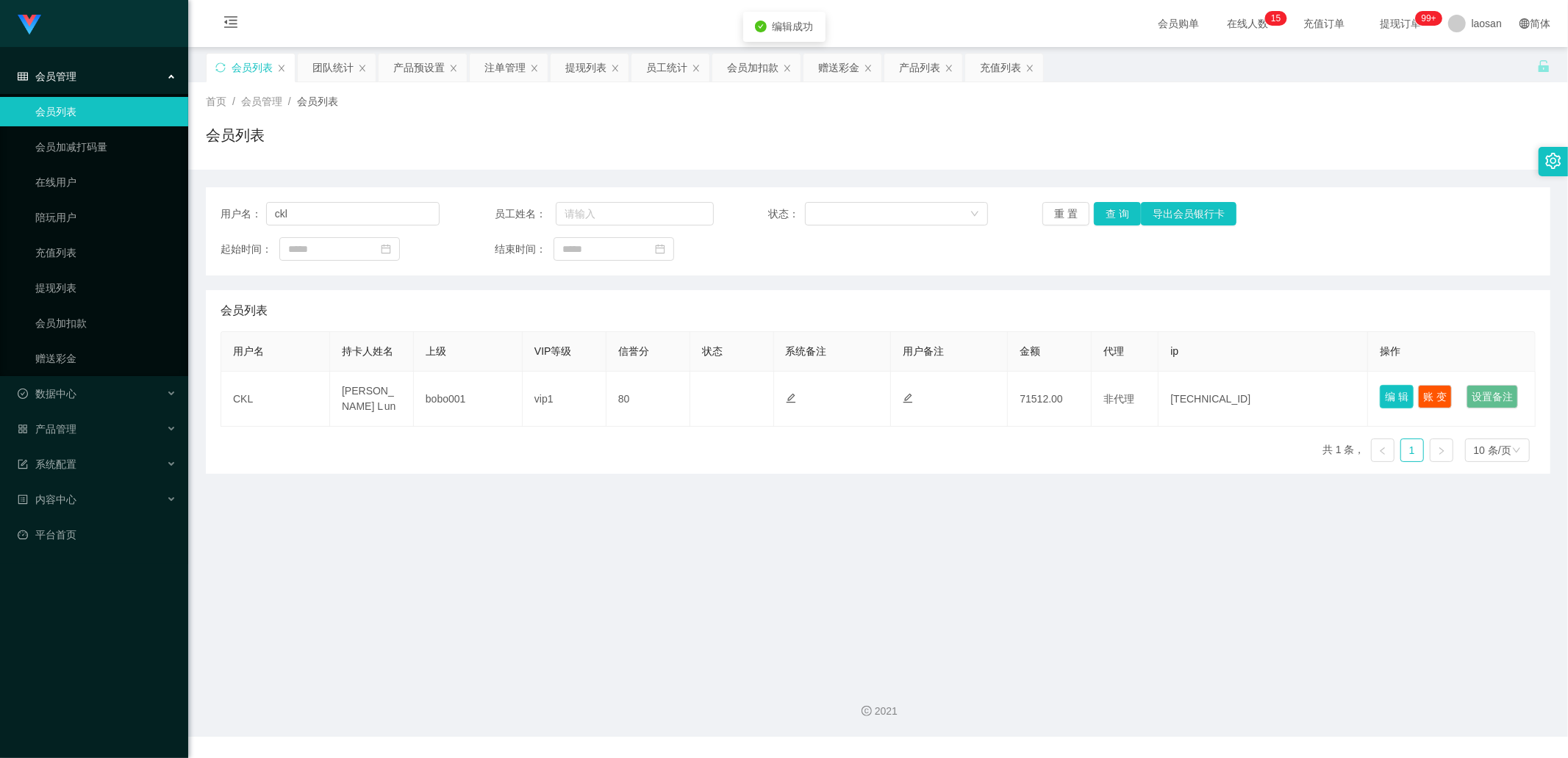
drag, startPoint x: 1382, startPoint y: 398, endPoint x: 1353, endPoint y: 400, distance: 29.1
click at [1383, 398] on button "编 辑" at bounding box center [1396, 397] width 34 height 23
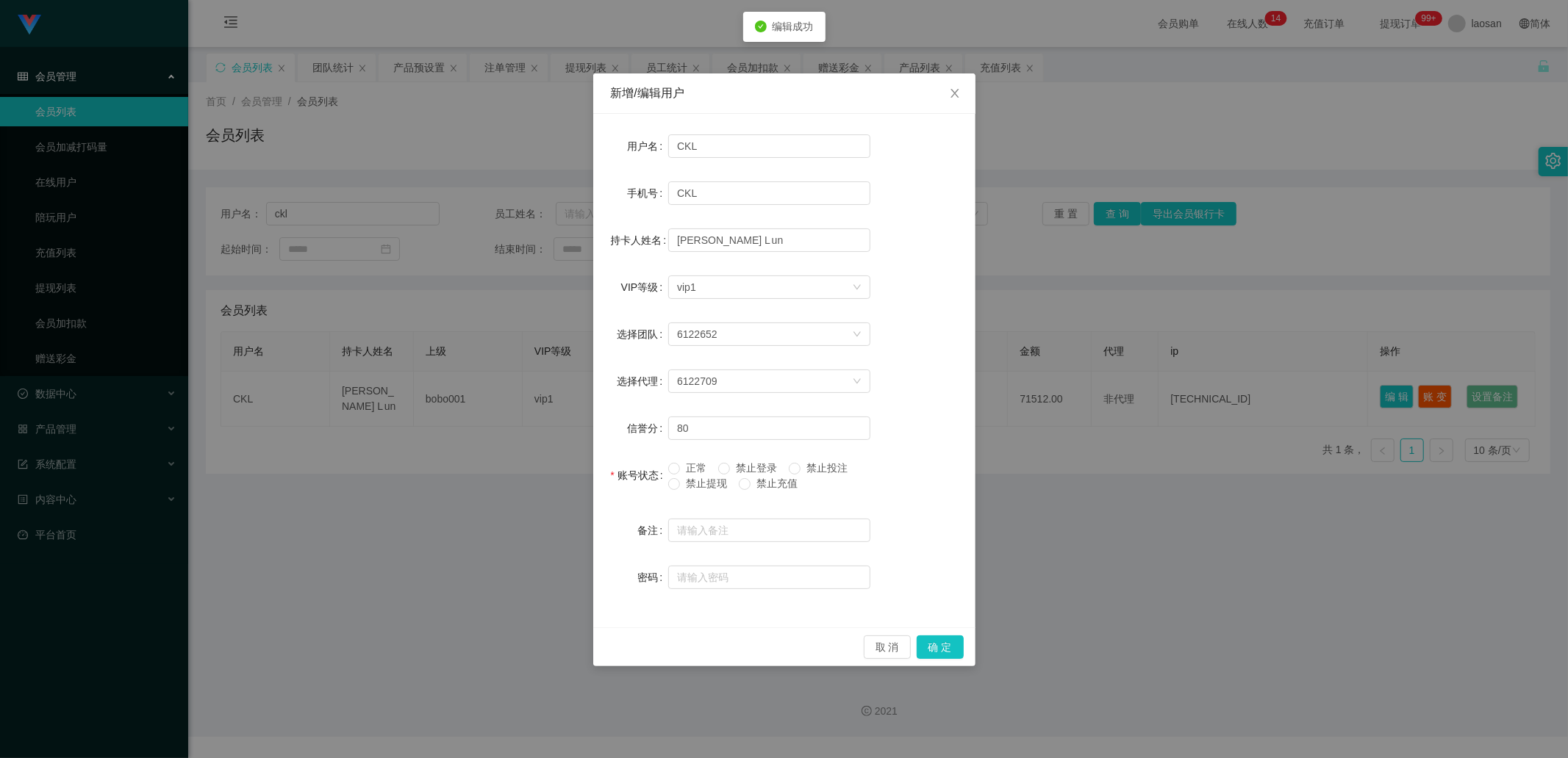
click at [690, 464] on span "正常" at bounding box center [695, 468] width 32 height 12
click at [941, 648] on button "确 定" at bounding box center [940, 647] width 47 height 23
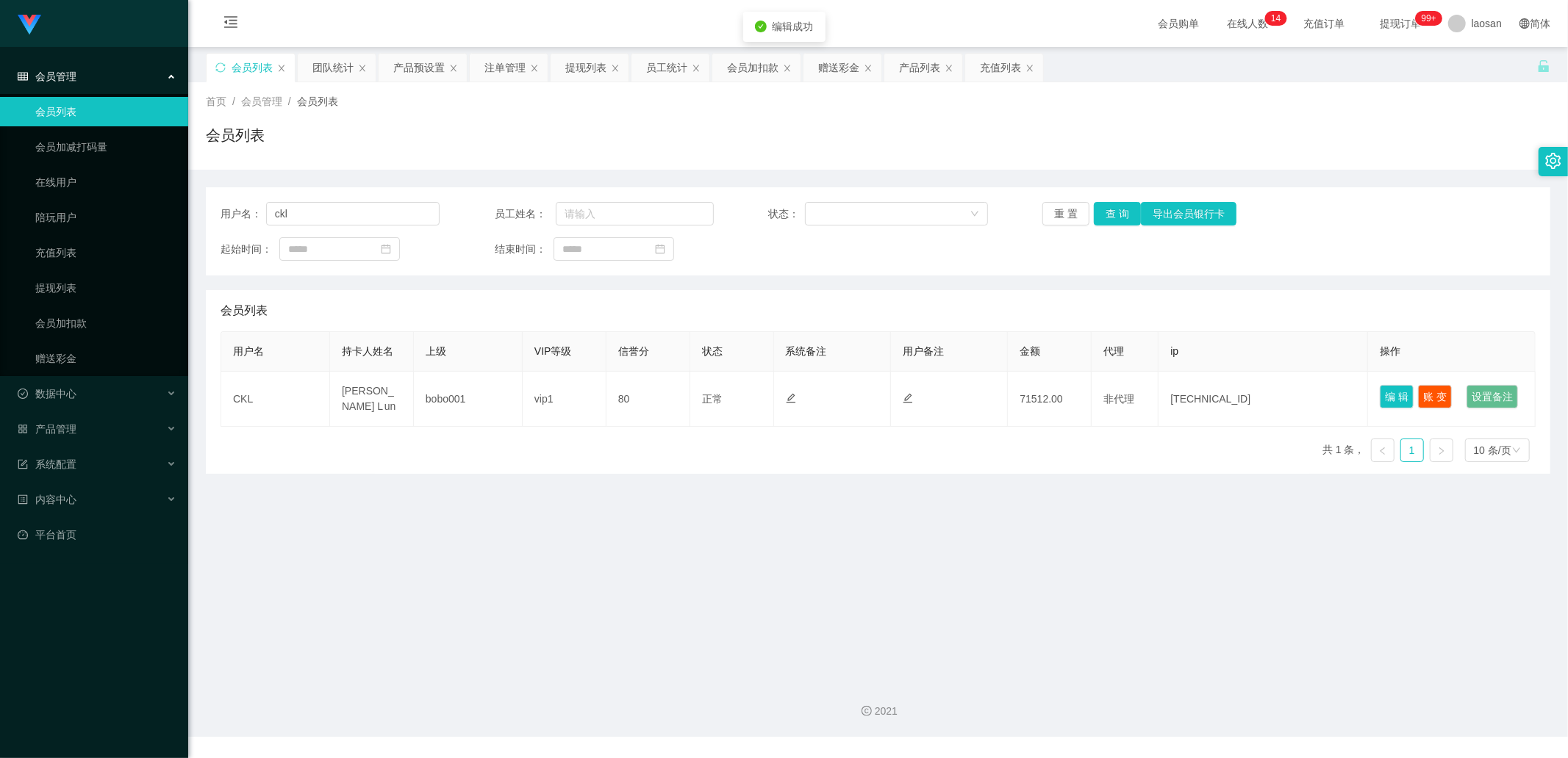
click at [731, 524] on main "关闭左侧 关闭右侧 关闭其它 刷新页面 会员列表 团队统计 产品预设置 注单管理 提现列表 员工统计 会员加扣款 赠送彩金 产品列表 充值列表 首页 / 会员…" at bounding box center [878, 358] width 1380 height 621
click at [1111, 206] on button "查 询" at bounding box center [1117, 214] width 47 height 23
click at [1111, 206] on div "重 置 查 询 导出会员银行卡" at bounding box center [1152, 214] width 219 height 23
click at [1111, 206] on button "查 询" at bounding box center [1117, 214] width 47 height 23
click at [1111, 206] on div "重 置 查 询 导出会员银行卡" at bounding box center [1152, 214] width 219 height 23
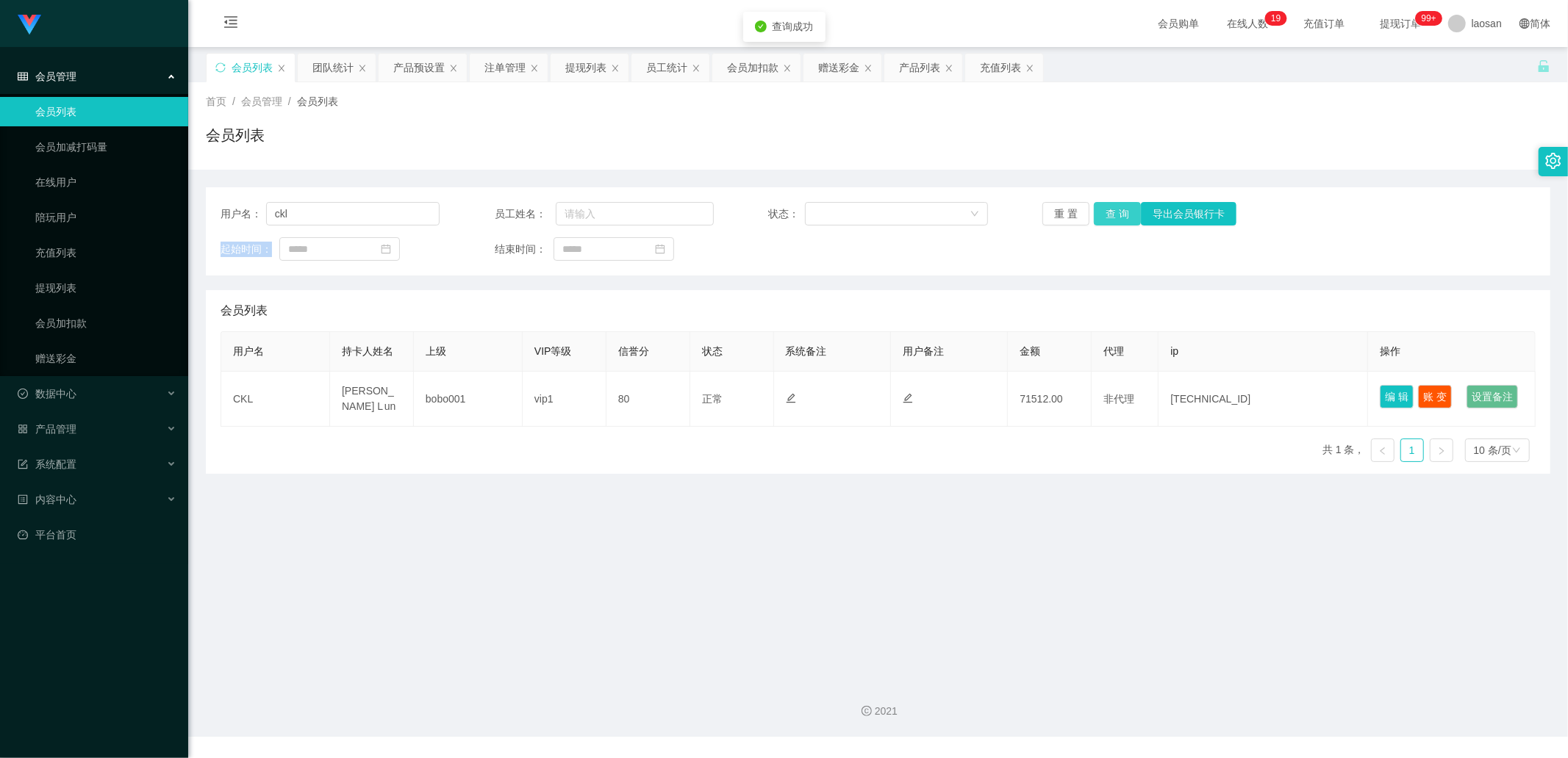
click at [1111, 206] on button "查 询" at bounding box center [1117, 214] width 47 height 23
click at [1120, 214] on button "查 询" at bounding box center [1117, 214] width 47 height 23
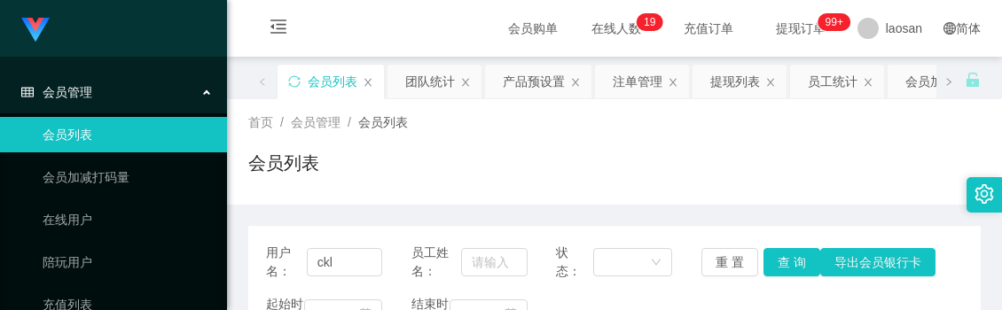
drag, startPoint x: 758, startPoint y: 145, endPoint x: 686, endPoint y: 121, distance: 76.6
click at [758, 145] on div "首页 / 会员管理 / 会员列表 / 会员列表" at bounding box center [614, 152] width 733 height 77
